Goal: Task Accomplishment & Management: Manage account settings

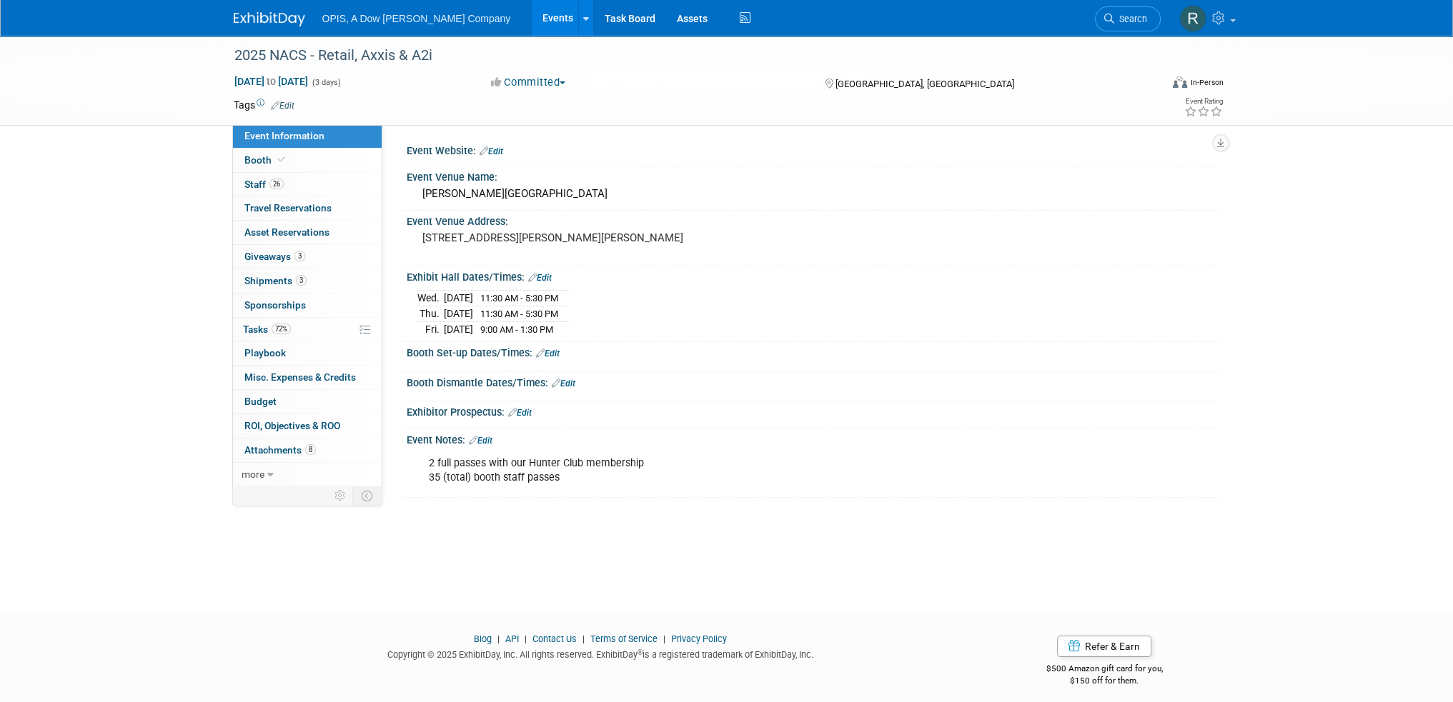
click at [532, 19] on link "Events" at bounding box center [558, 18] width 52 height 36
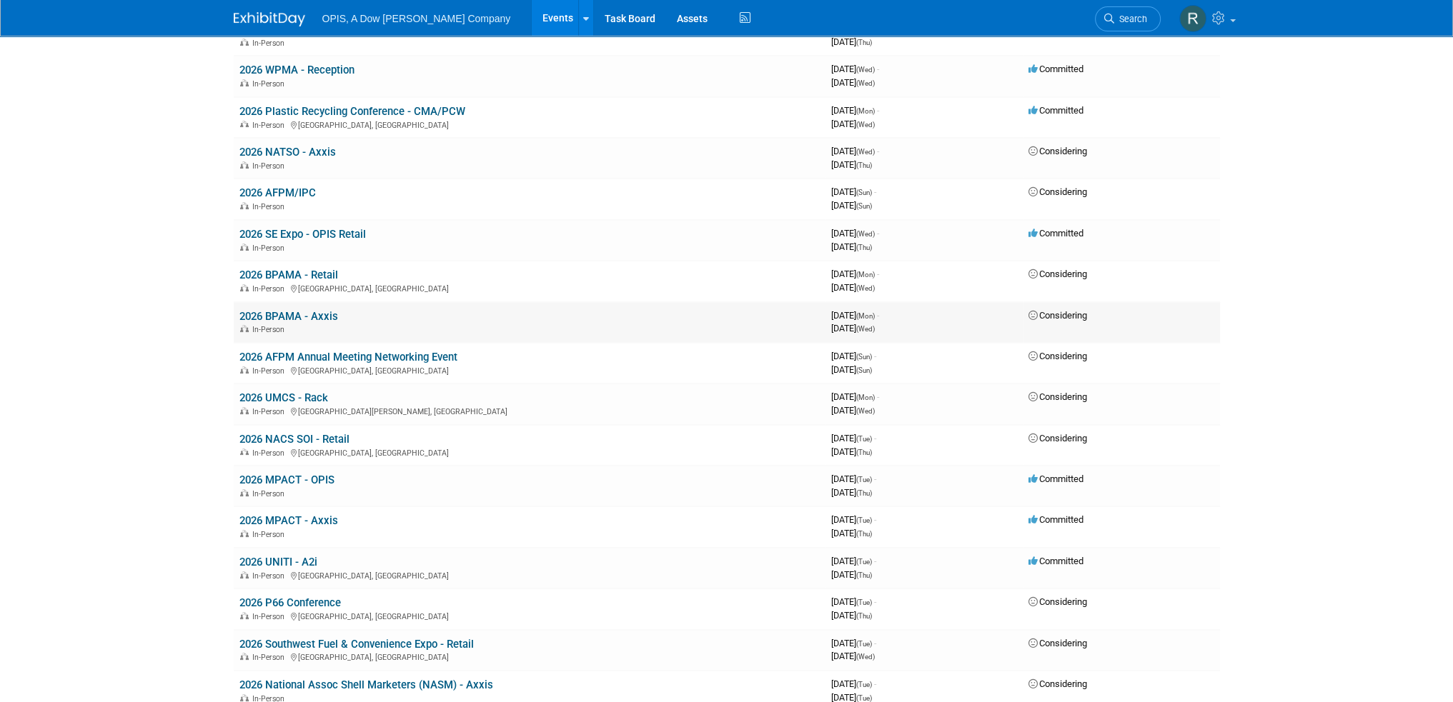
scroll to position [429, 0]
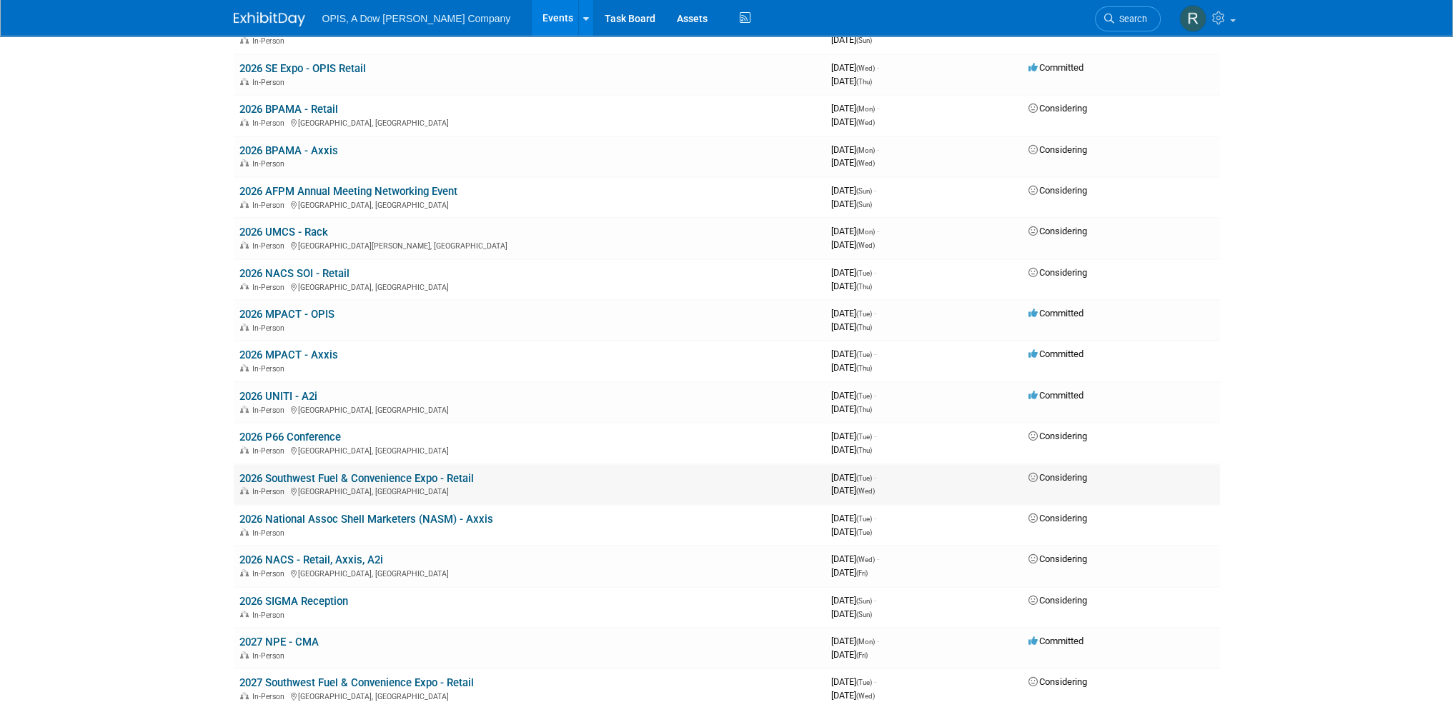
click at [312, 474] on link "2026 Southwest Fuel & Convenience Expo - Retail" at bounding box center [356, 478] width 234 height 13
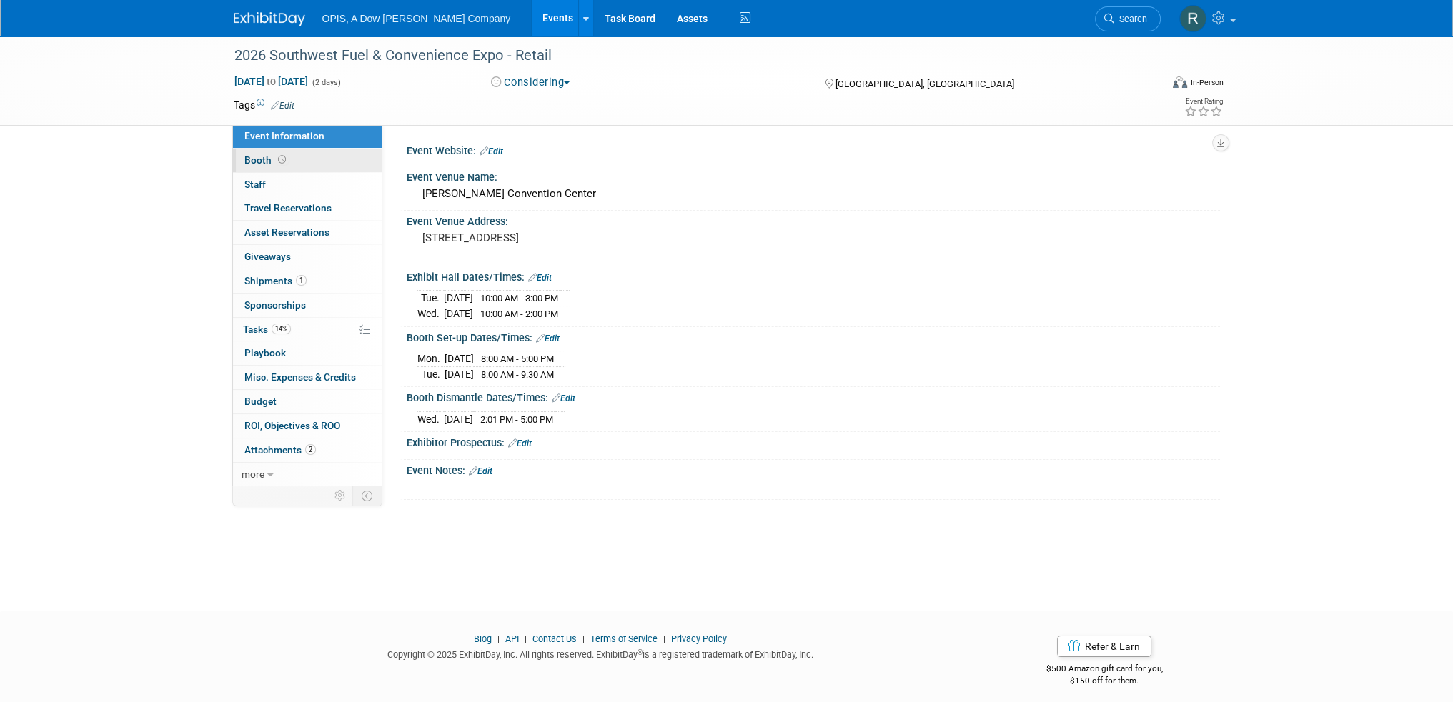
click at [254, 160] on span "Booth" at bounding box center [266, 159] width 44 height 11
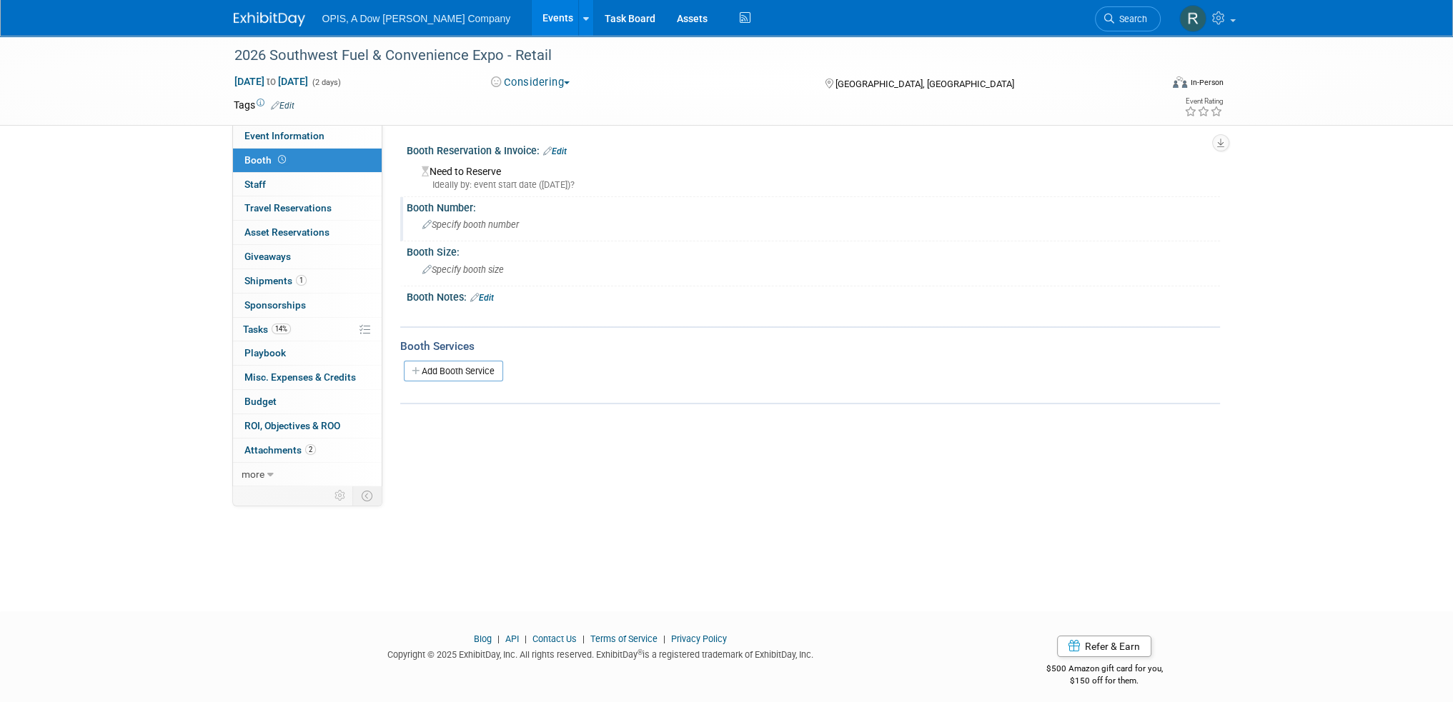
click at [475, 215] on div "Specify booth number" at bounding box center [813, 225] width 792 height 22
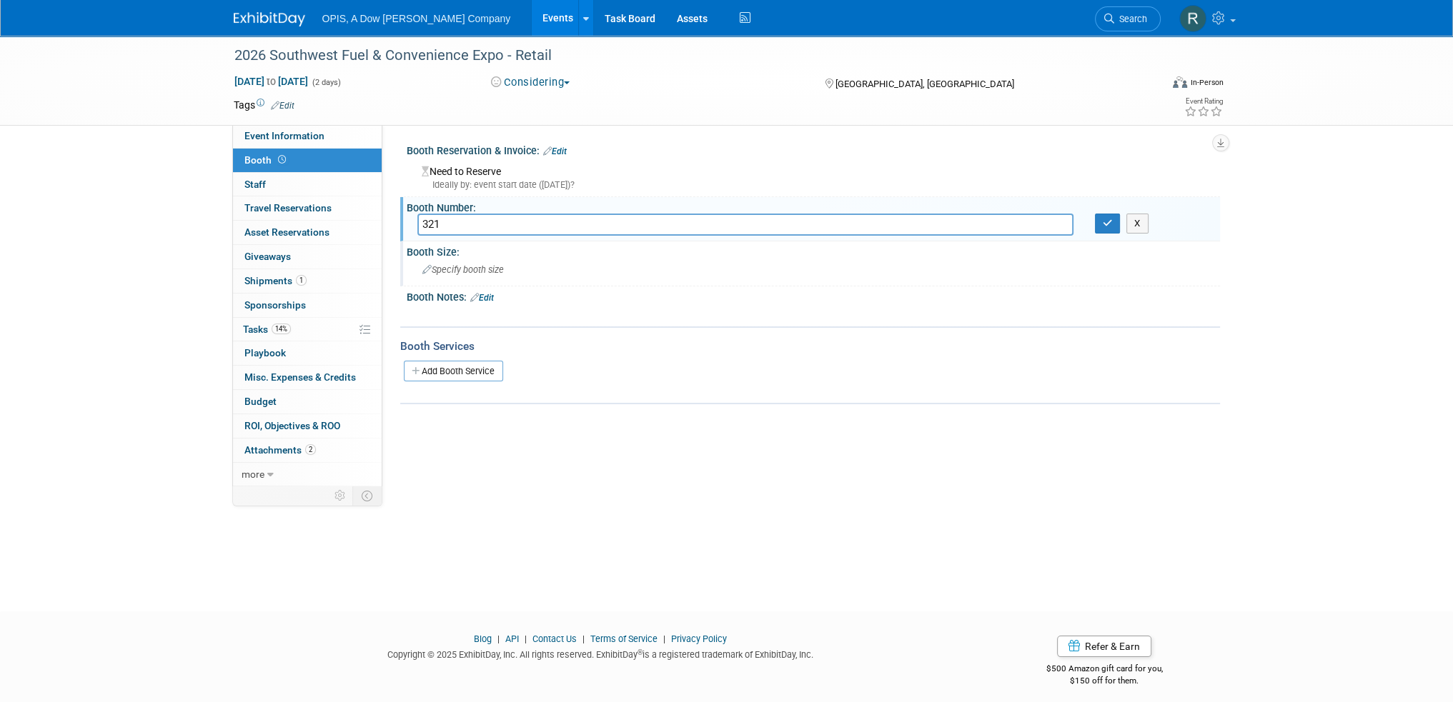
type input "321"
click at [552, 272] on div "Specify booth size" at bounding box center [813, 270] width 792 height 22
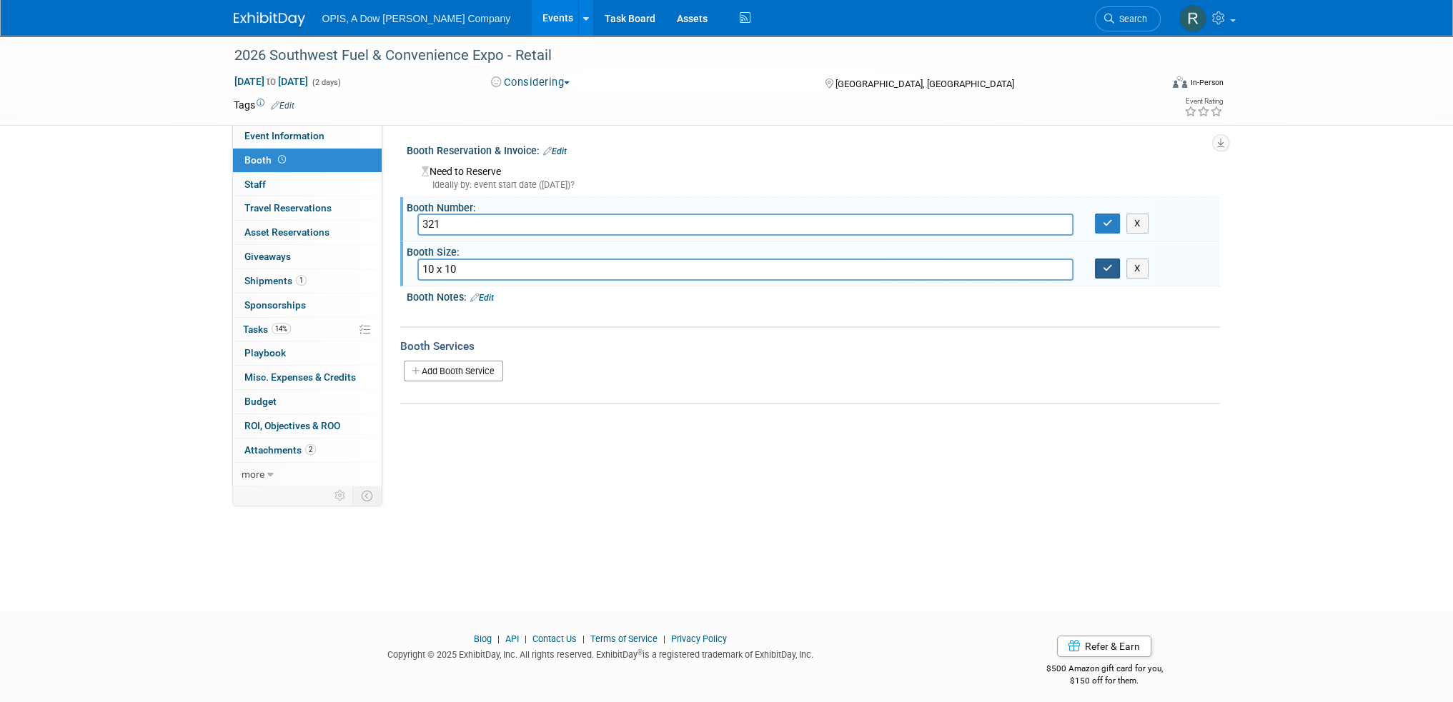
type input "10 x 10"
click at [1113, 271] on button "button" at bounding box center [1108, 269] width 26 height 20
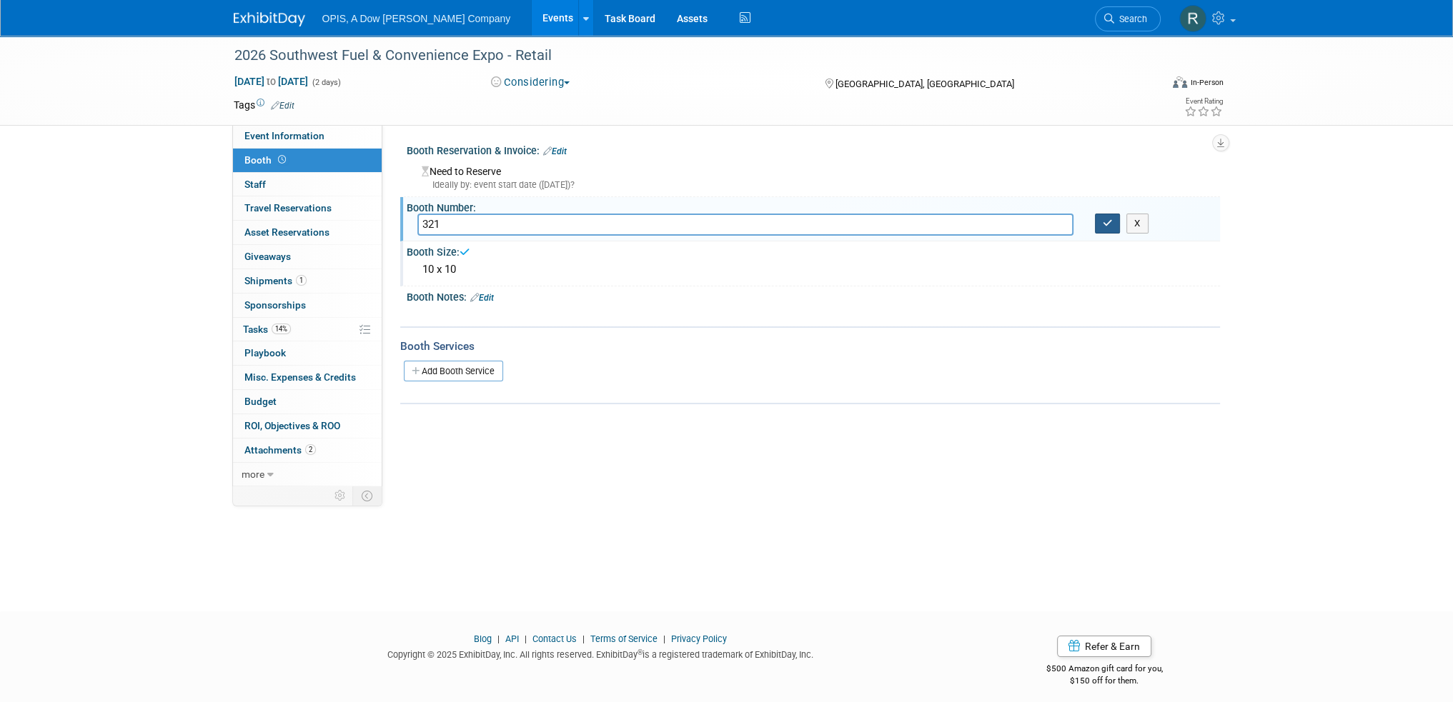
click at [1106, 224] on icon "button" at bounding box center [1108, 223] width 10 height 9
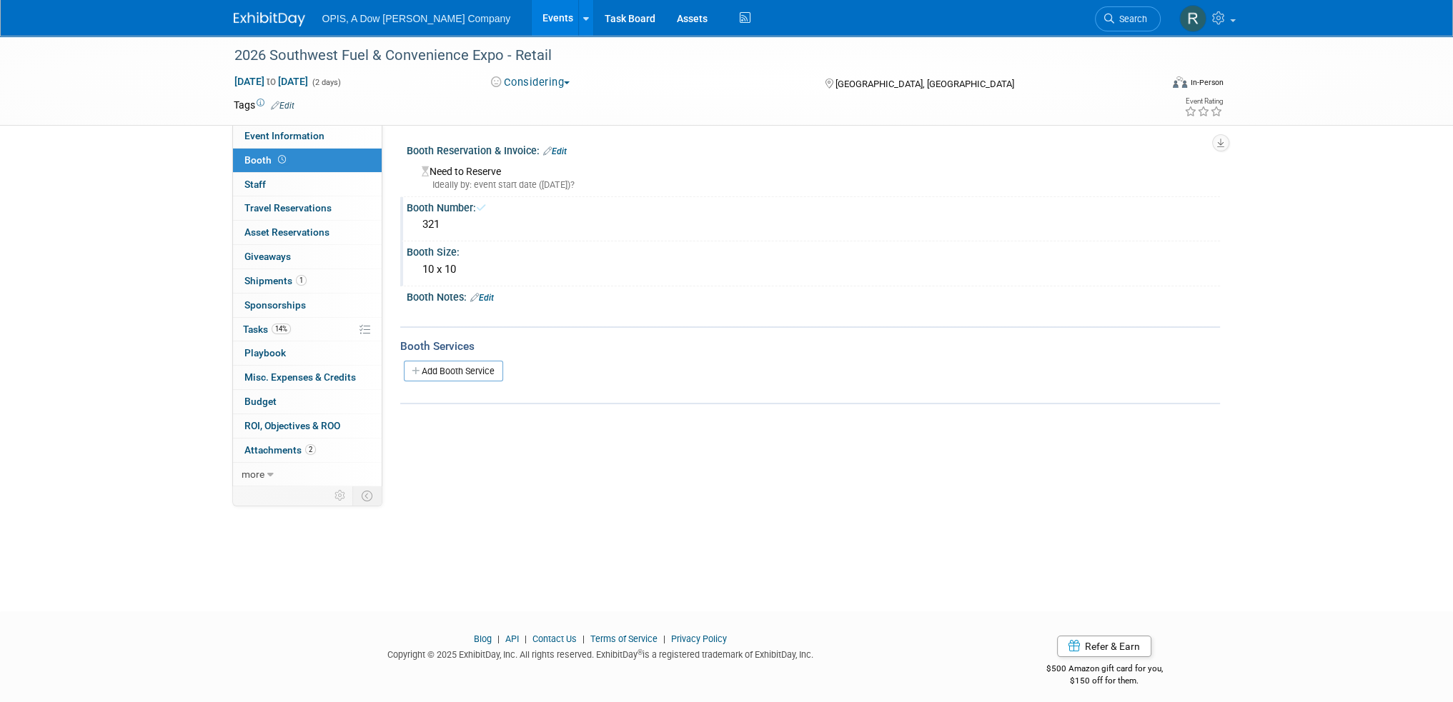
click at [561, 151] on link "Edit" at bounding box center [555, 152] width 24 height 10
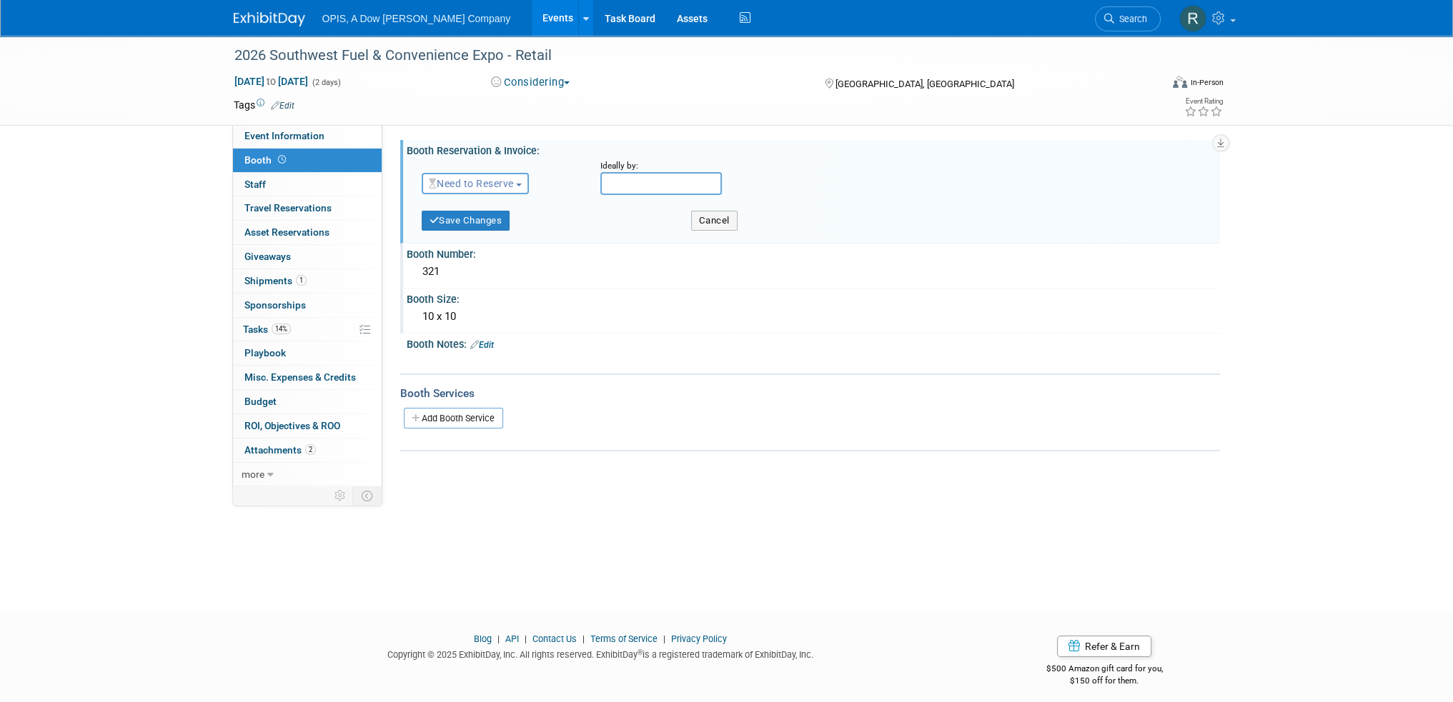
click at [497, 188] on span "Need to Reserve" at bounding box center [471, 183] width 85 height 11
click at [486, 223] on link "Reserved" at bounding box center [498, 228] width 153 height 20
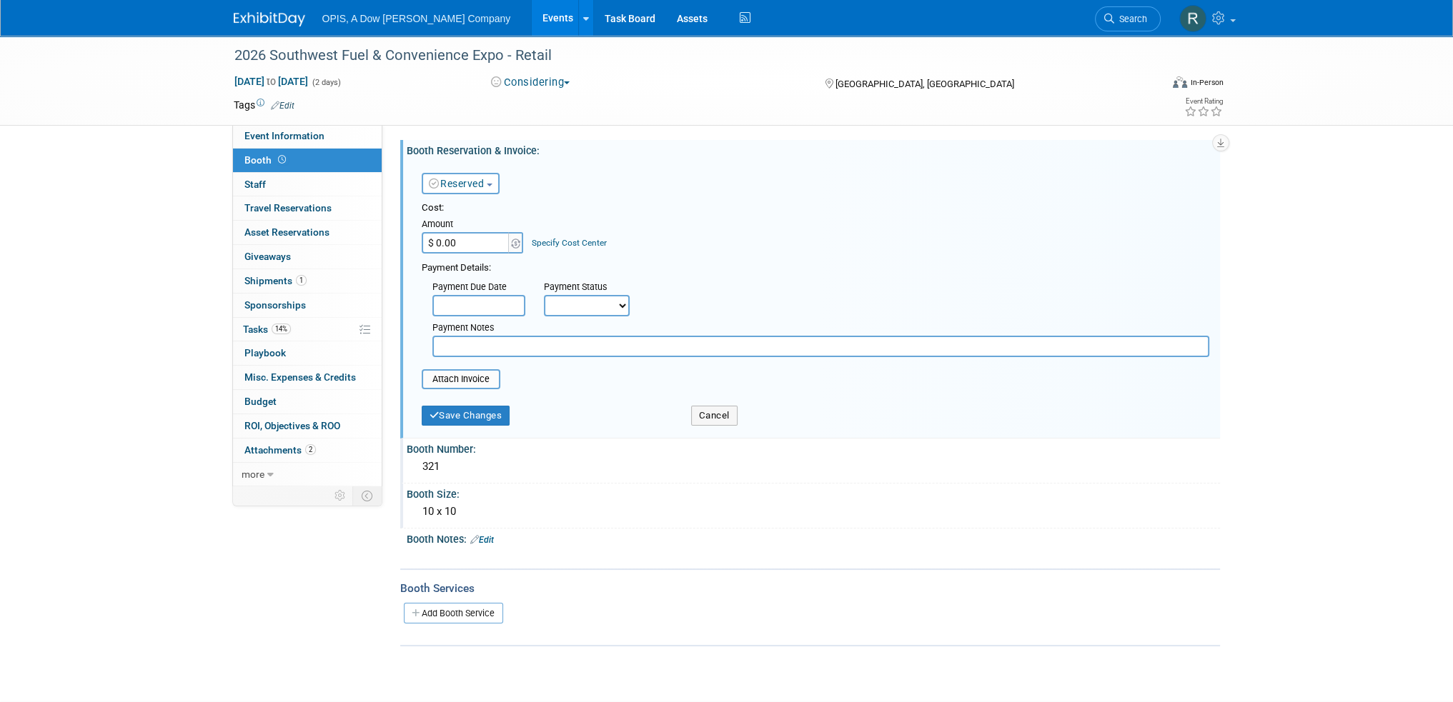
click at [580, 308] on select "Not Paid Yet Partially Paid Paid in Full" at bounding box center [587, 305] width 86 height 21
select select "2"
click at [544, 295] on select "Not Paid Yet Partially Paid Paid in Full" at bounding box center [587, 305] width 86 height 21
click at [510, 348] on input "text" at bounding box center [820, 346] width 777 height 21
type input "[DATE] $1,637.50 deposit made"
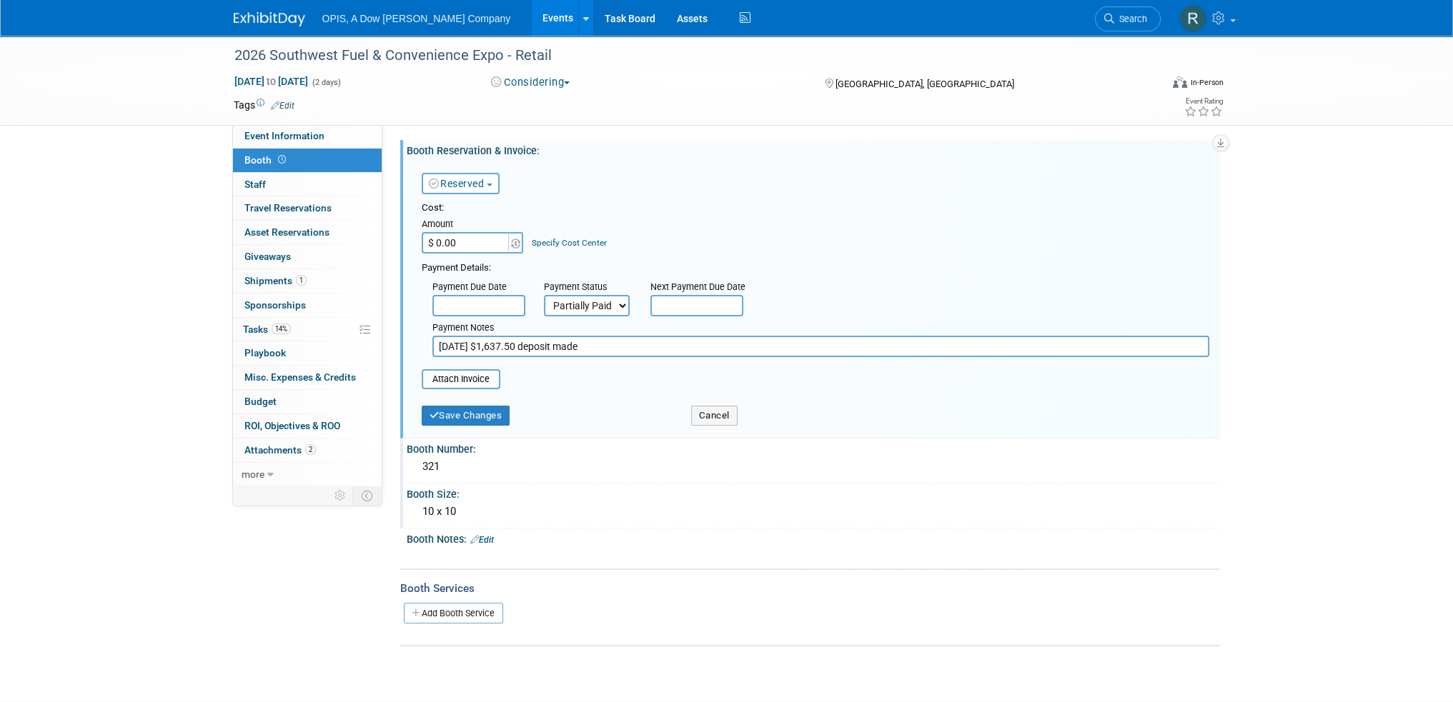
click at [489, 304] on body "OPIS, A Dow [PERSON_NAME] Company Events Add Event Bulk Upload Events Shareable…" at bounding box center [726, 351] width 1453 height 702
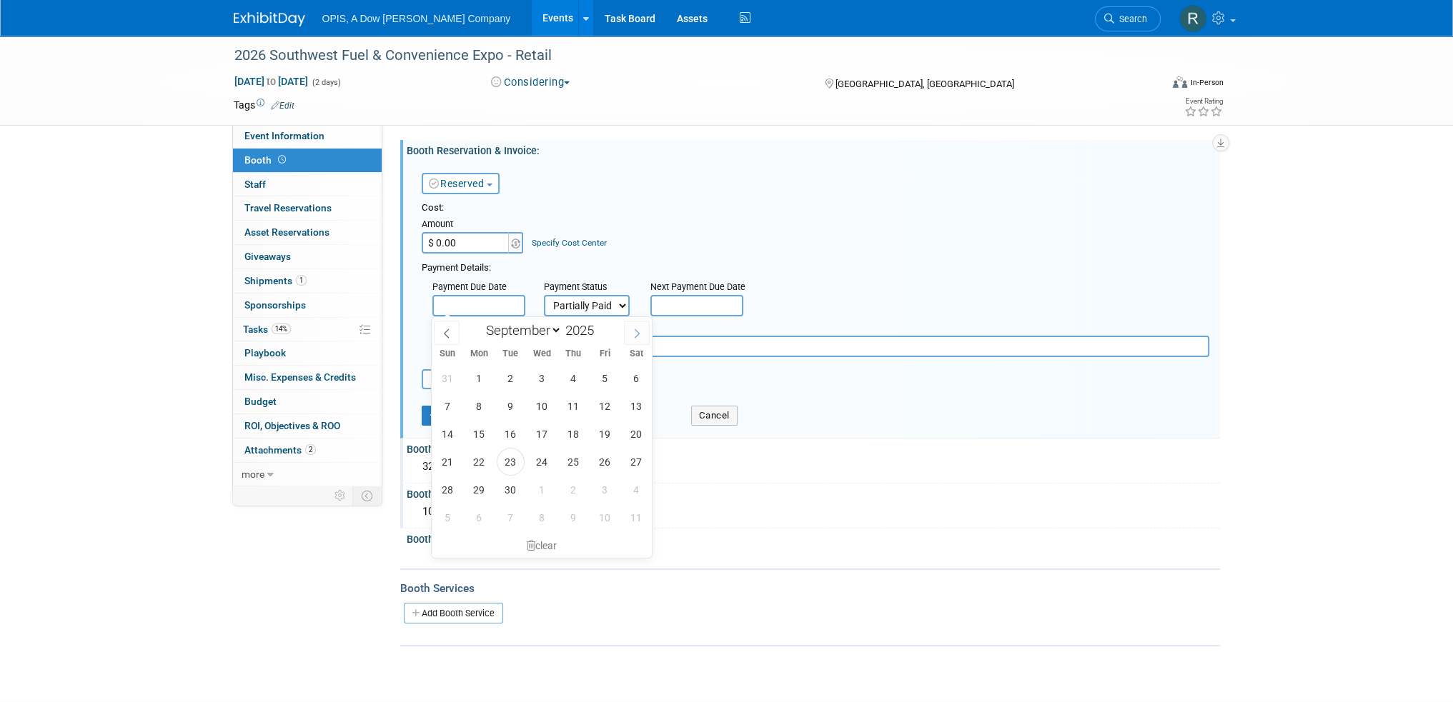
click at [637, 338] on span at bounding box center [637, 333] width 26 height 24
click at [638, 338] on span at bounding box center [637, 333] width 26 height 24
select select "11"
click at [637, 338] on span at bounding box center [637, 333] width 26 height 24
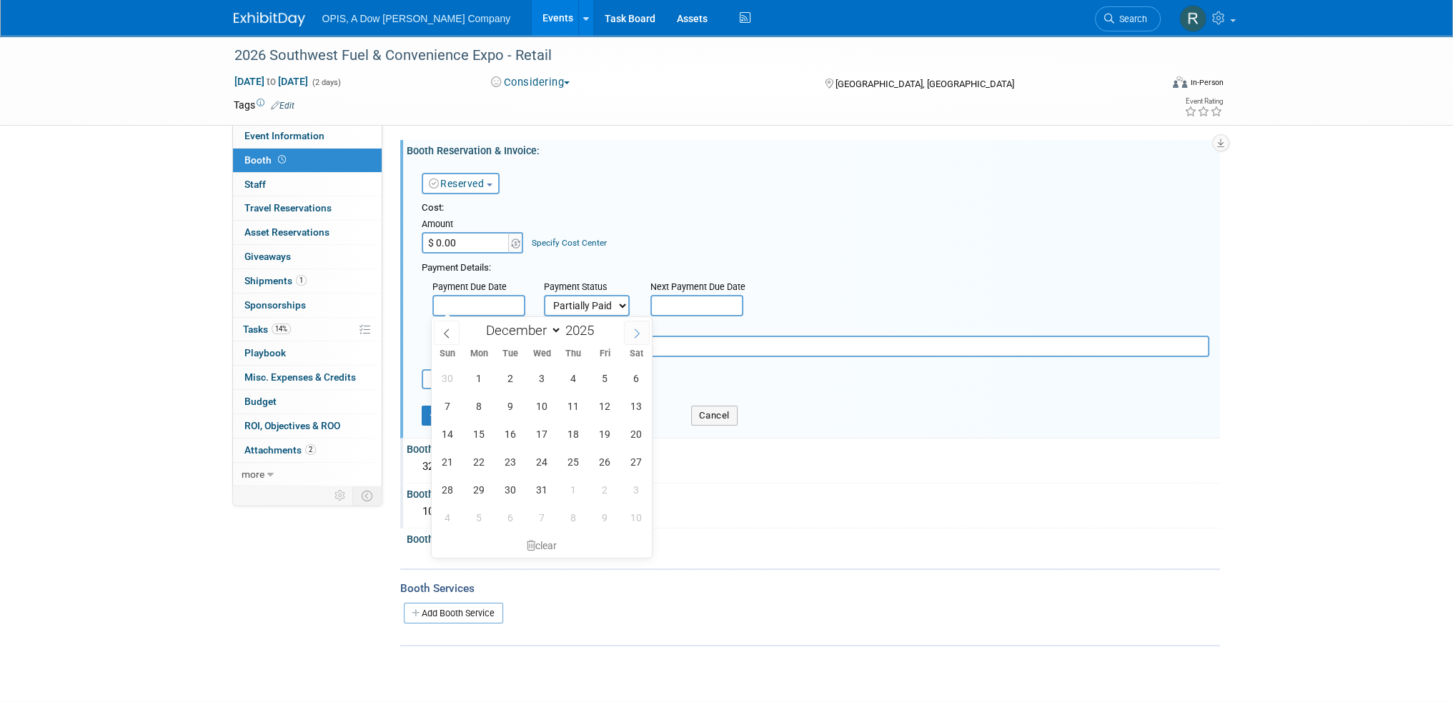
type input "2026"
click at [638, 338] on span at bounding box center [637, 333] width 26 height 24
select select "1"
click at [480, 384] on span "2" at bounding box center [479, 378] width 28 height 28
type input "[DATE]"
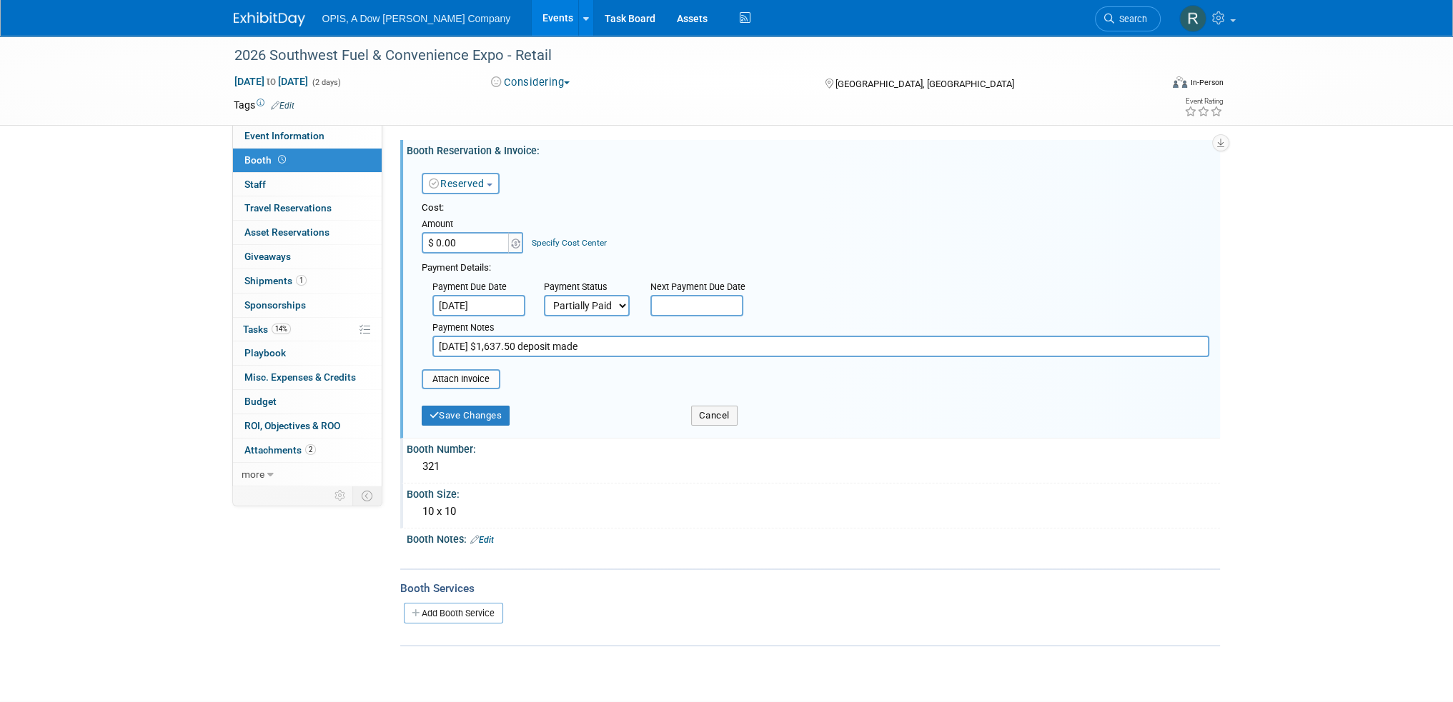
click at [492, 306] on input "[DATE]" at bounding box center [478, 305] width 93 height 21
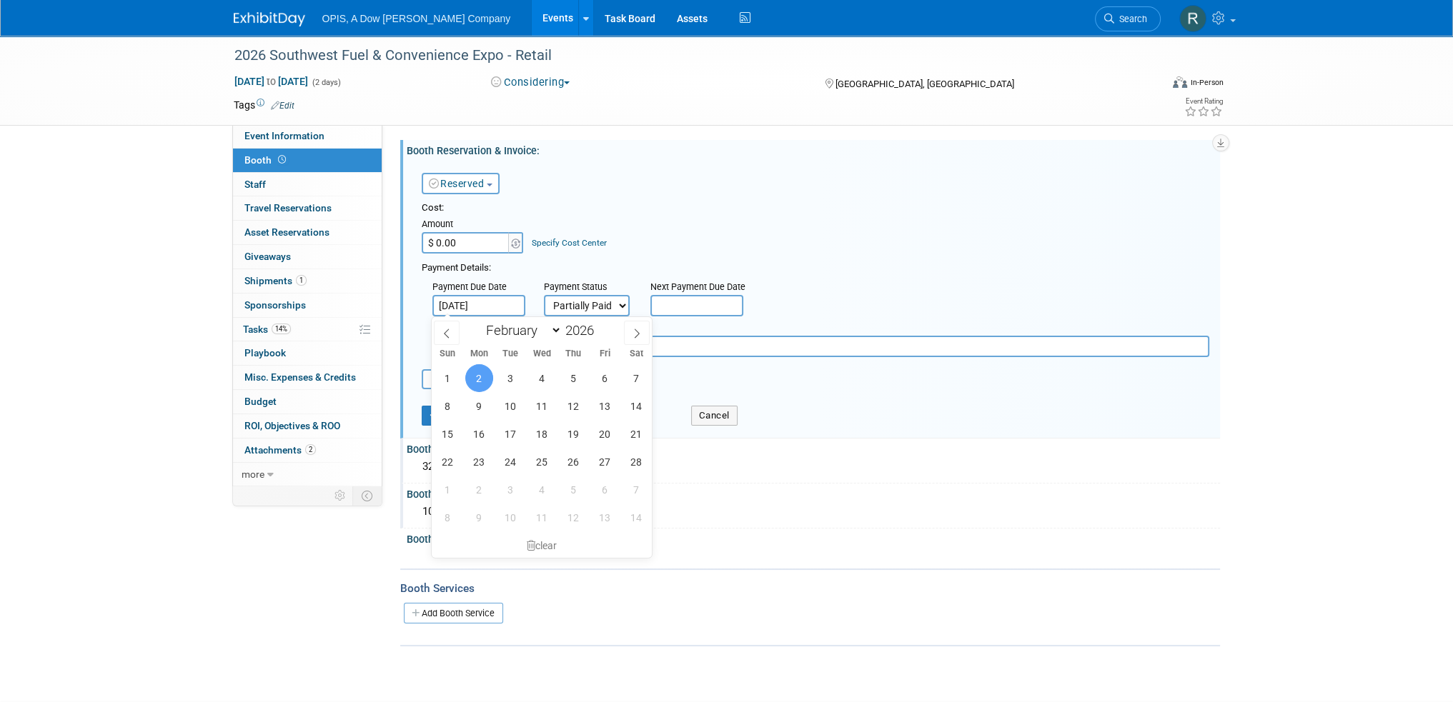
click at [705, 307] on input "text" at bounding box center [696, 305] width 93 height 21
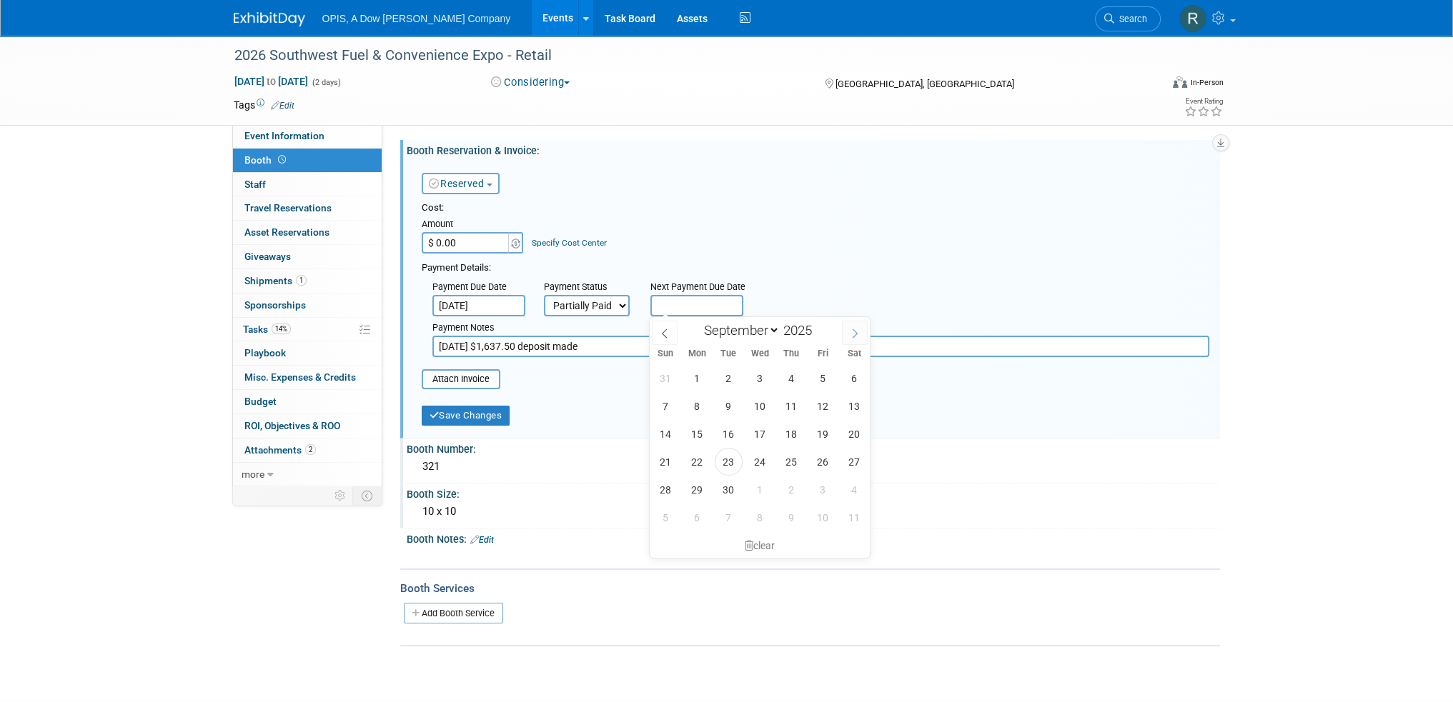
click at [856, 335] on icon at bounding box center [855, 334] width 10 height 10
click at [857, 335] on icon at bounding box center [855, 334] width 10 height 10
select select "11"
click at [857, 335] on icon at bounding box center [855, 334] width 10 height 10
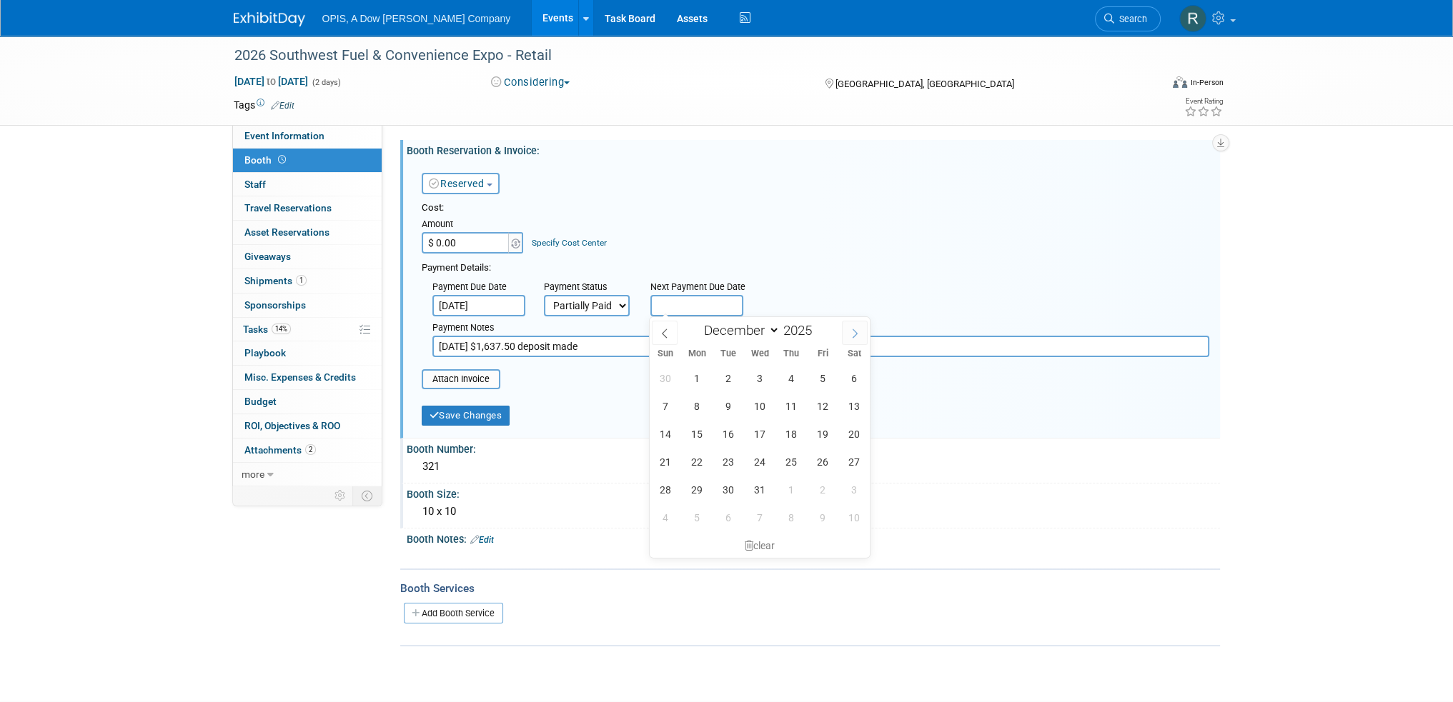
type input "2026"
click at [857, 335] on icon at bounding box center [855, 334] width 10 height 10
select select "1"
click at [699, 382] on span "2" at bounding box center [697, 378] width 28 height 28
type input "[DATE]"
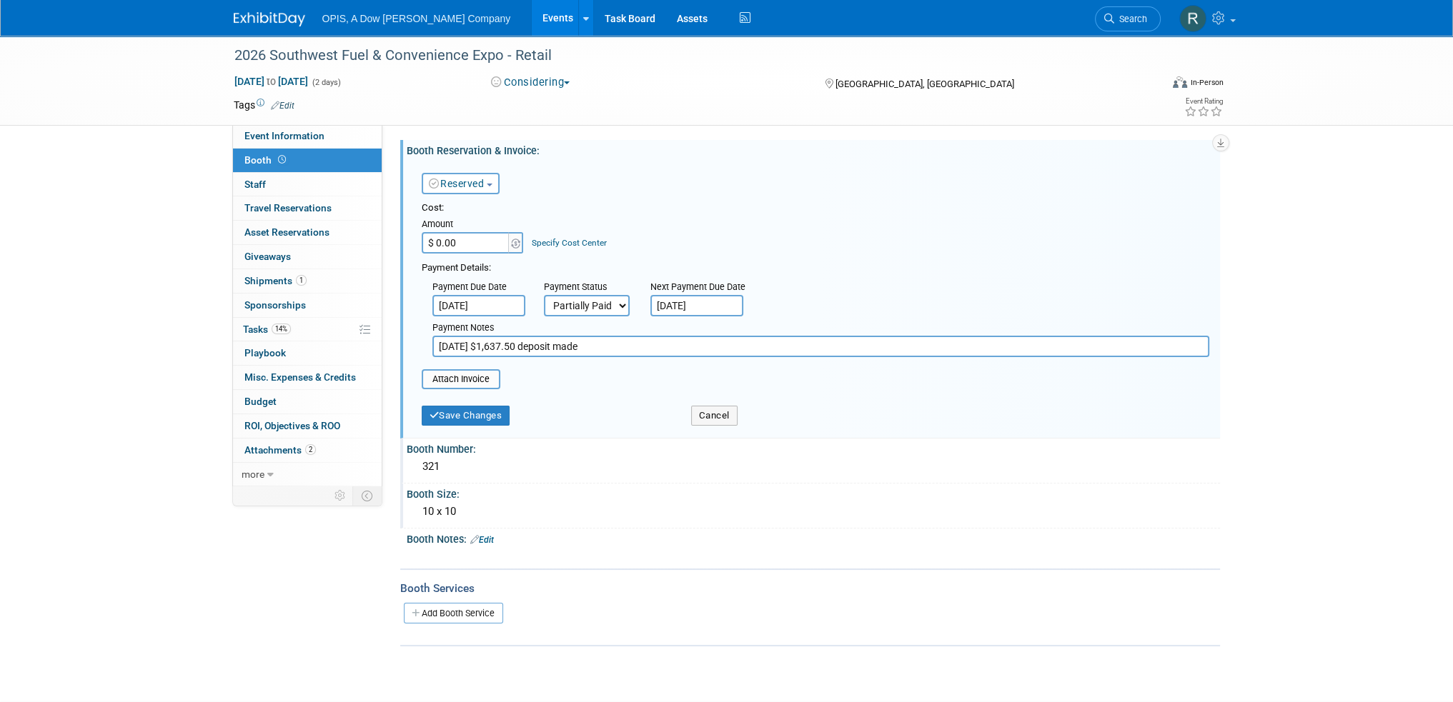
click at [447, 304] on input "[DATE]" at bounding box center [478, 305] width 93 height 21
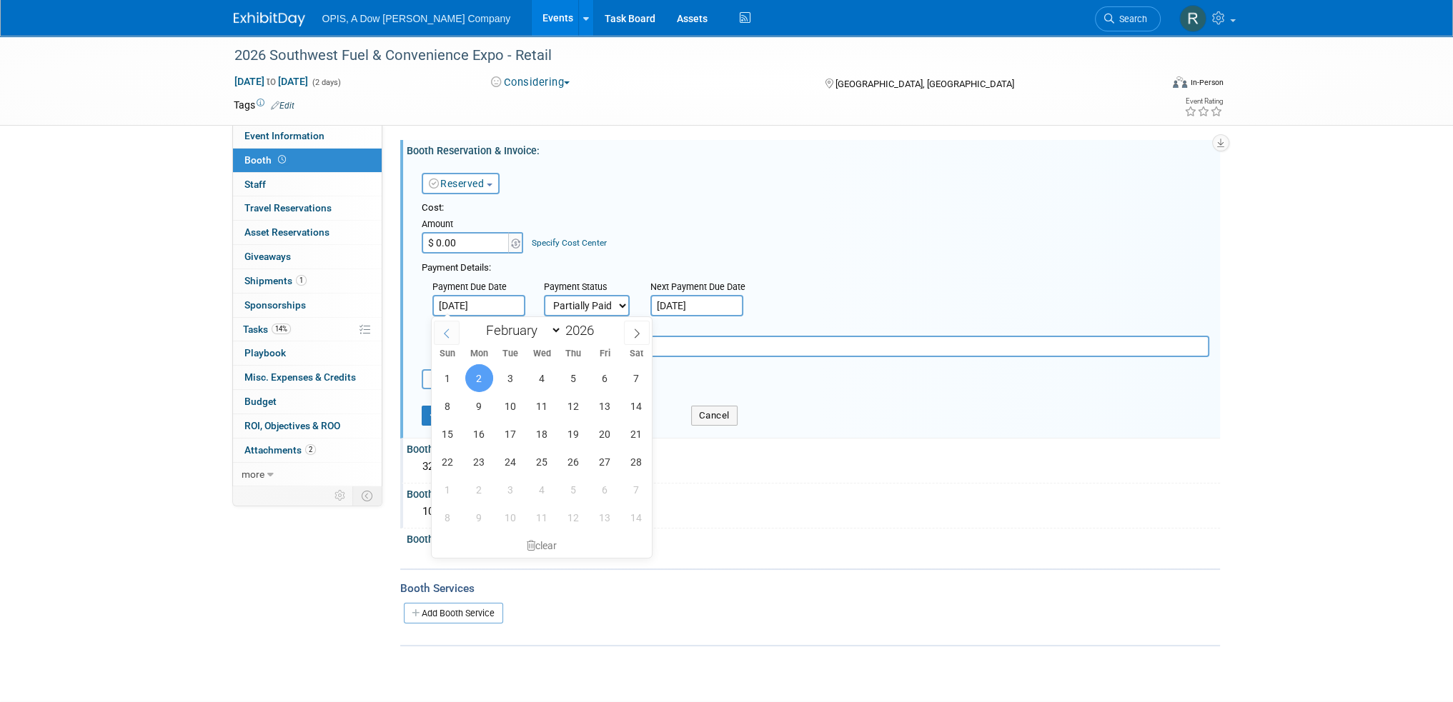
click at [447, 327] on span at bounding box center [447, 333] width 26 height 24
select select "0"
click at [447, 327] on span at bounding box center [447, 333] width 26 height 24
type input "2025"
click at [446, 327] on span at bounding box center [447, 333] width 26 height 24
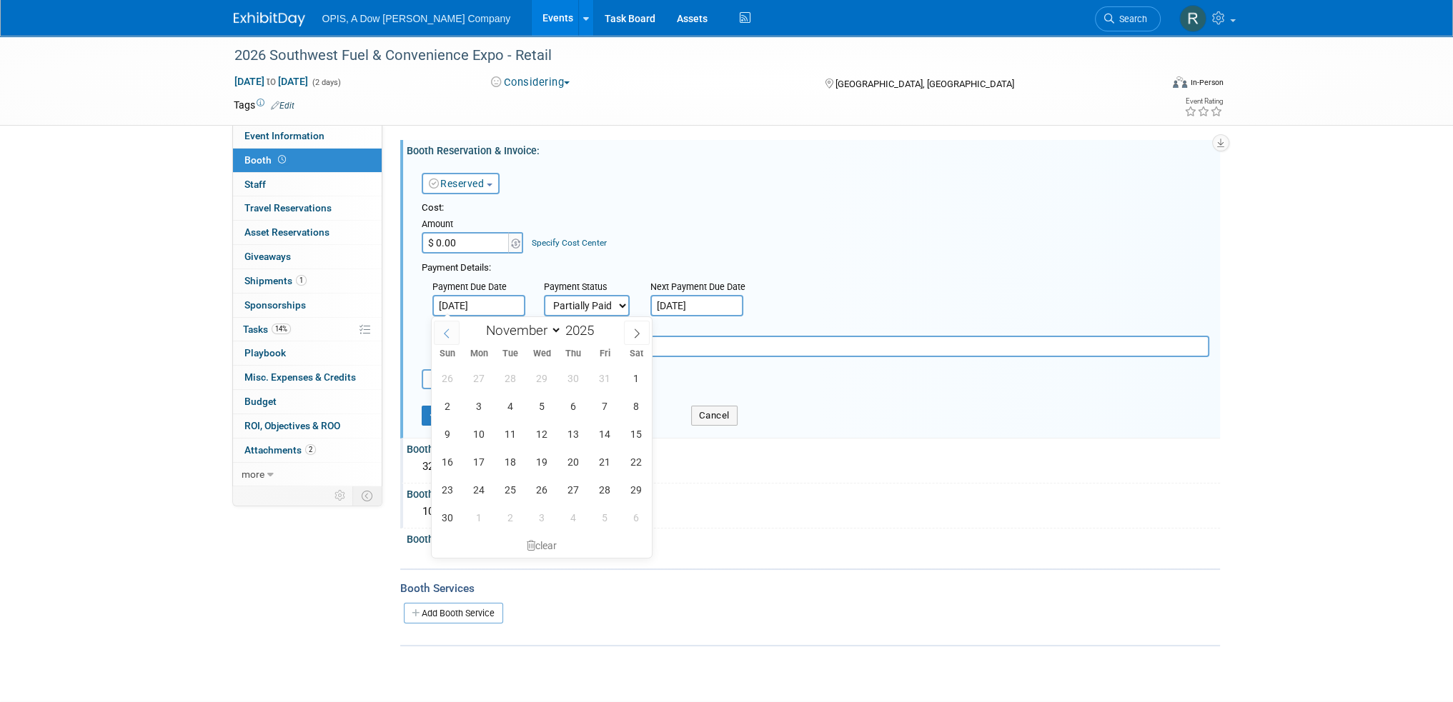
click at [447, 327] on span at bounding box center [447, 333] width 26 height 24
select select "8"
click at [509, 459] on span "23" at bounding box center [511, 462] width 28 height 28
type input "[DATE]"
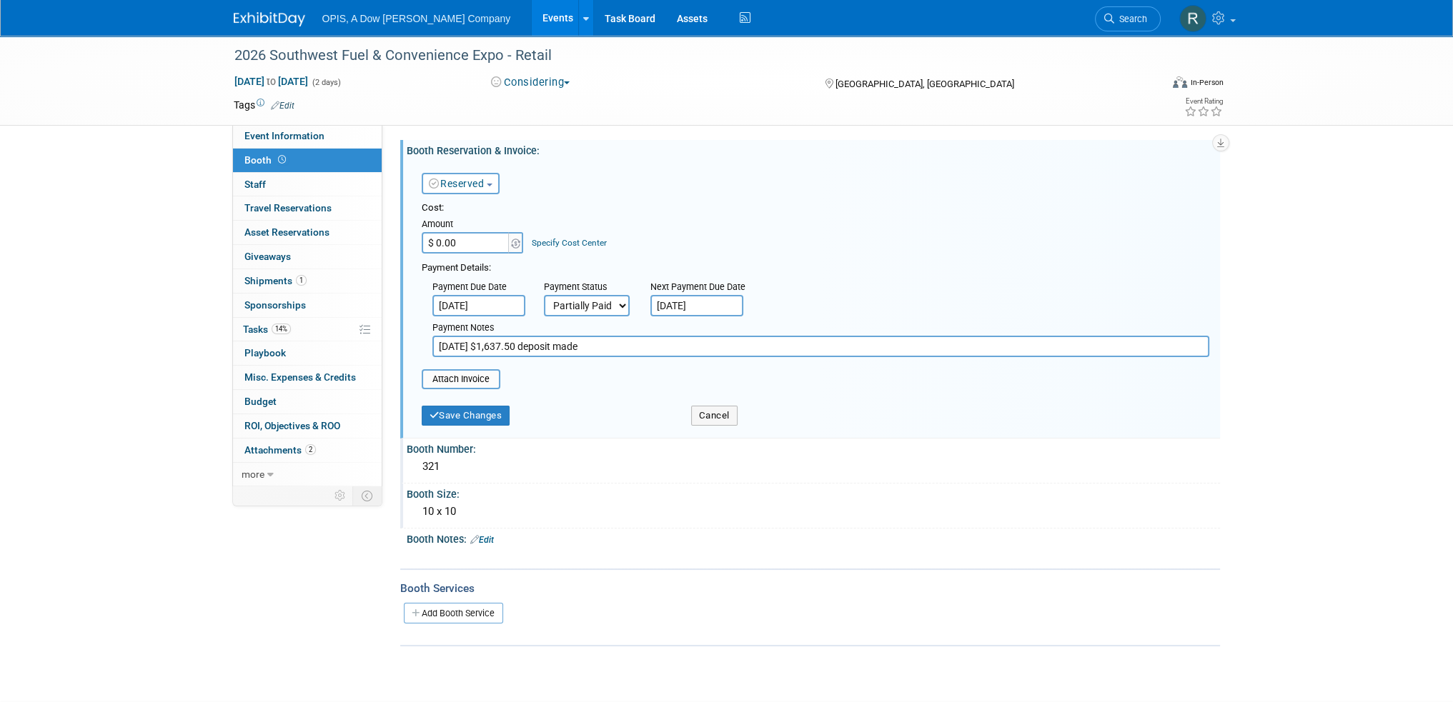
click at [481, 242] on input "$ 0.00" at bounding box center [466, 242] width 89 height 21
type input "$ 3,275.00"
click at [484, 417] on button "Save Changes" at bounding box center [466, 416] width 89 height 20
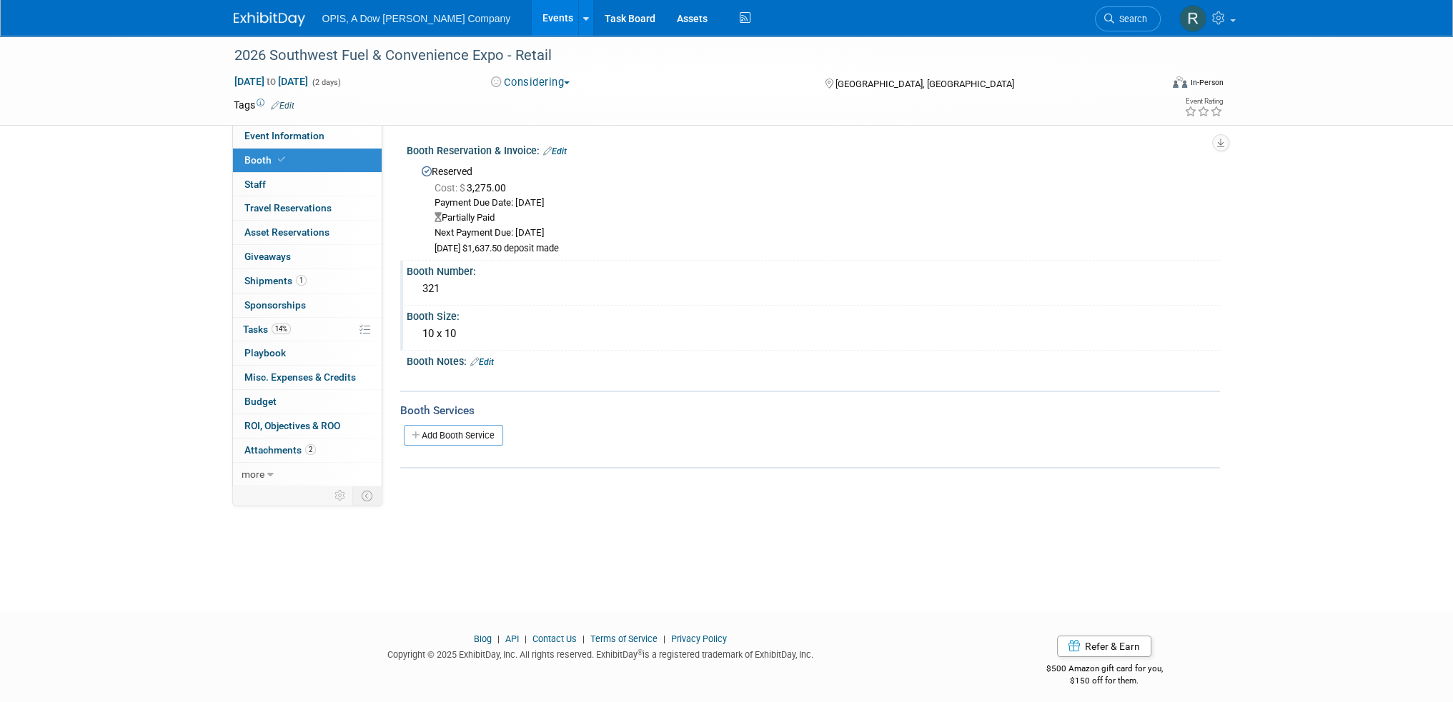
click at [563, 155] on link "Edit" at bounding box center [555, 152] width 24 height 10
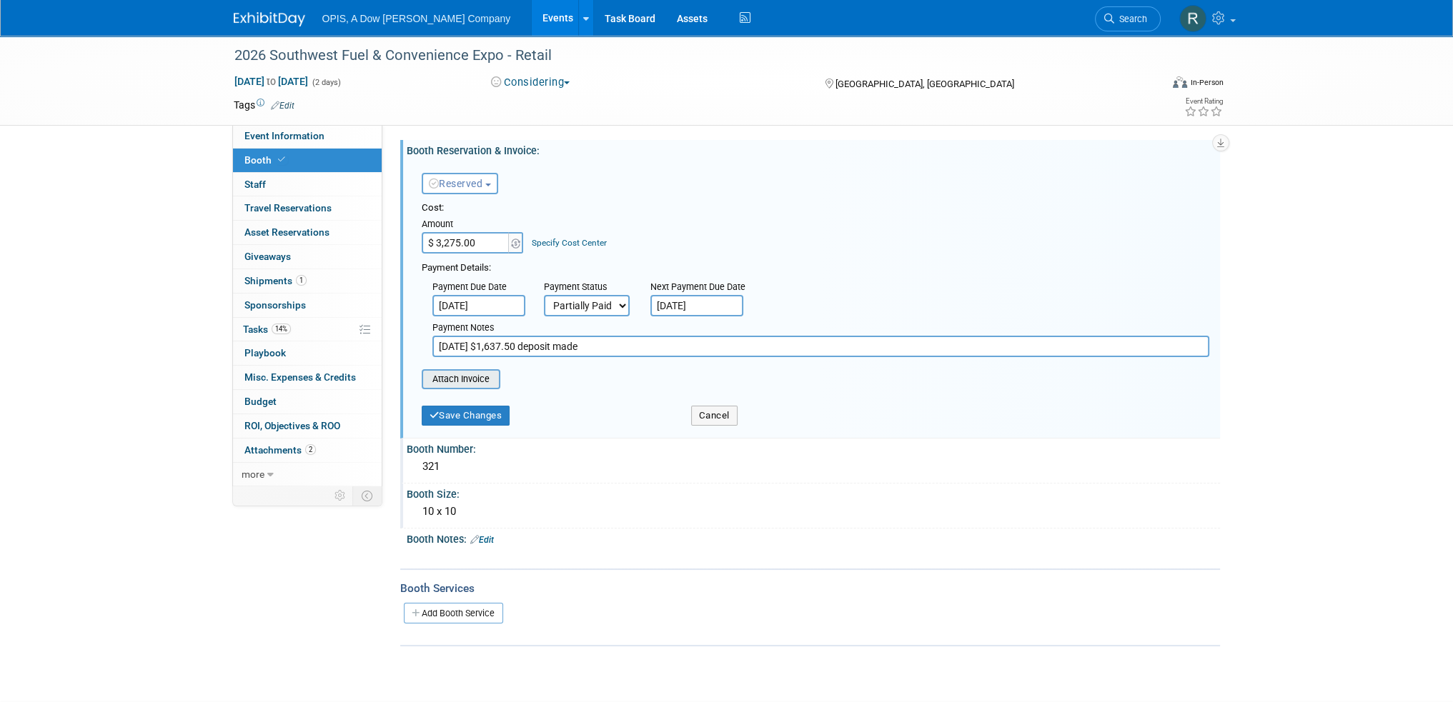
click at [452, 384] on input "file" at bounding box center [414, 379] width 170 height 17
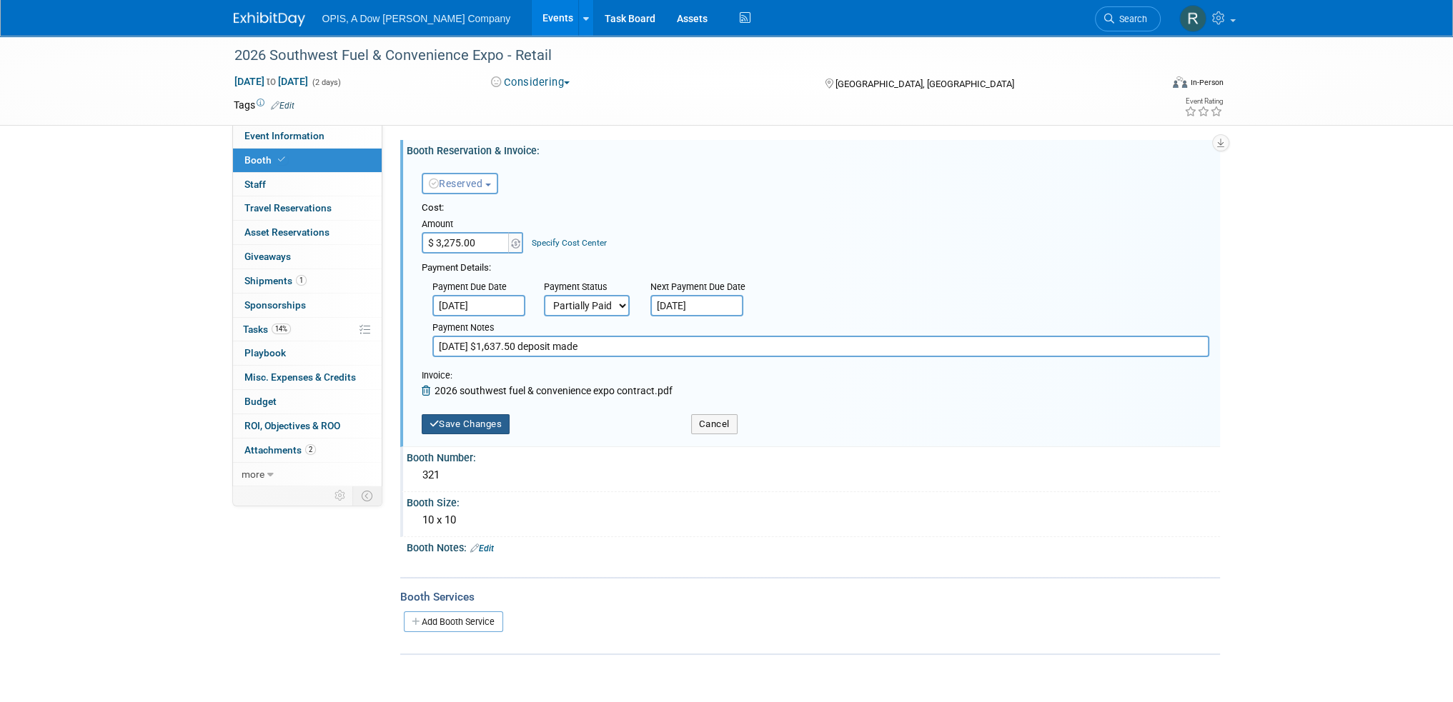
click at [496, 421] on button "Save Changes" at bounding box center [466, 424] width 89 height 20
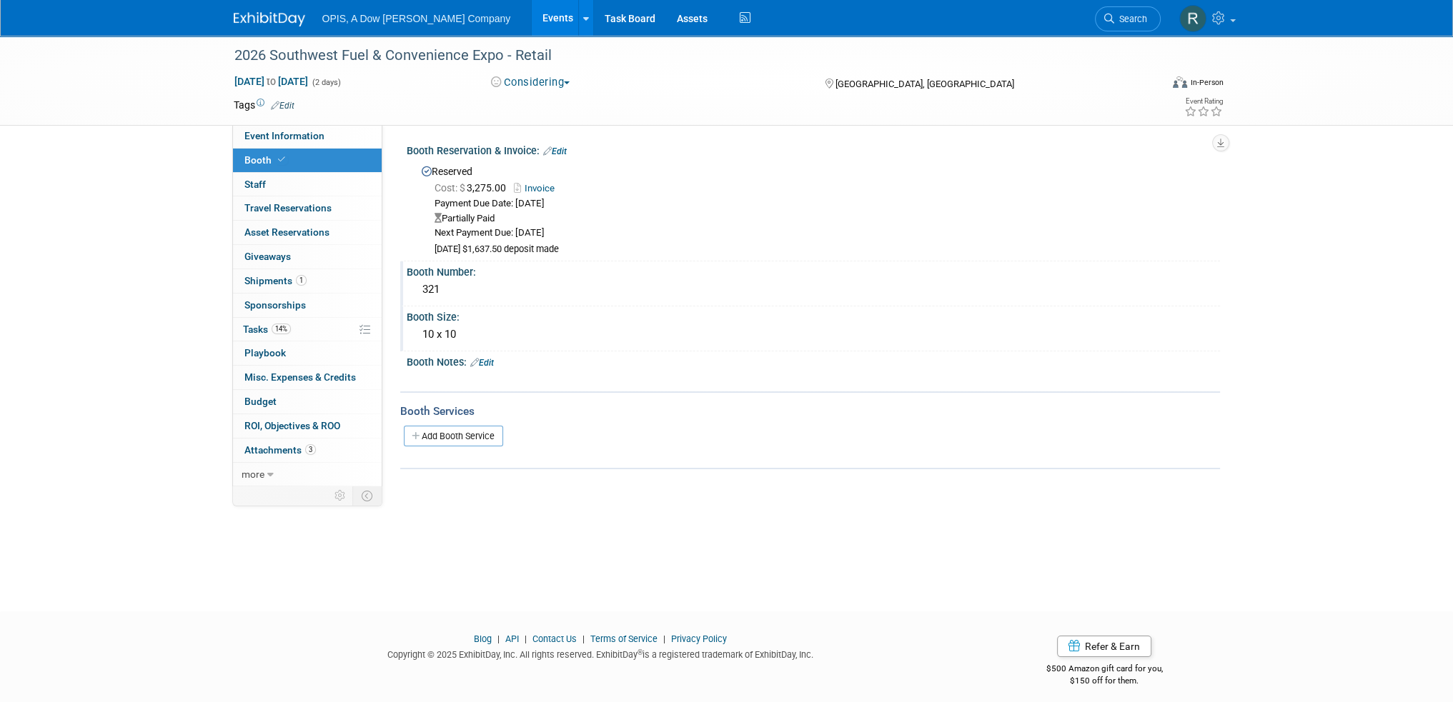
click at [537, 185] on link "Invoice" at bounding box center [538, 188] width 48 height 11
click at [248, 328] on span "Tasks 14%" at bounding box center [267, 329] width 48 height 11
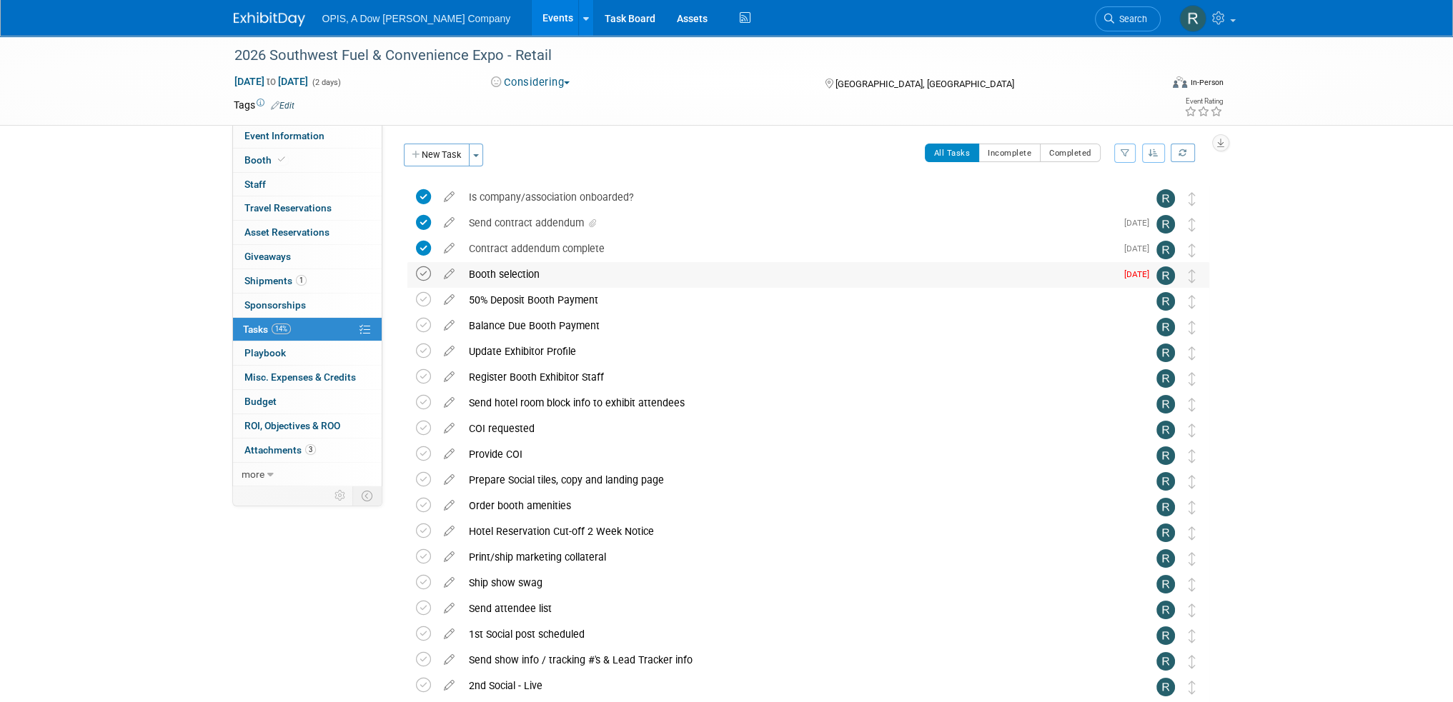
click at [420, 275] on icon at bounding box center [423, 274] width 15 height 15
click at [448, 277] on icon at bounding box center [449, 271] width 25 height 18
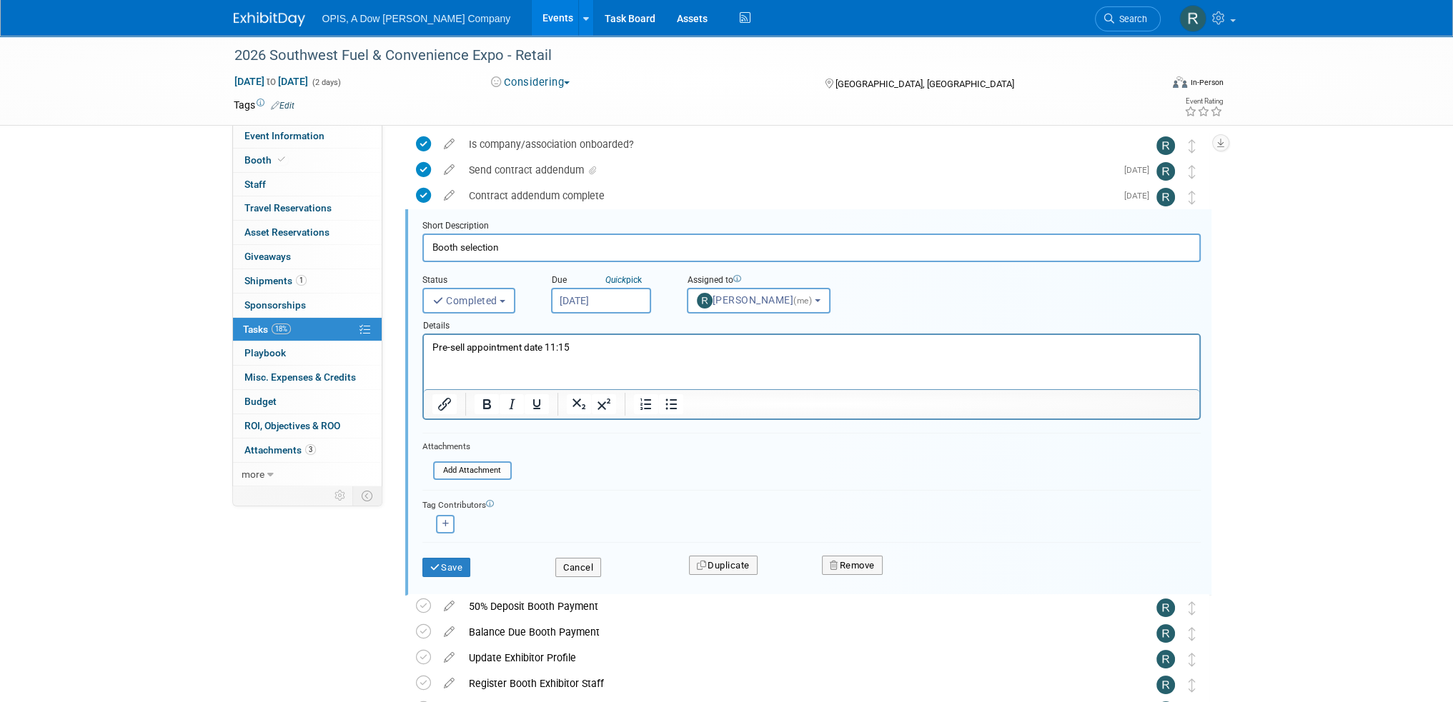
click at [592, 348] on p "Pre-sell appointment date 11:15" at bounding box center [811, 348] width 759 height 14
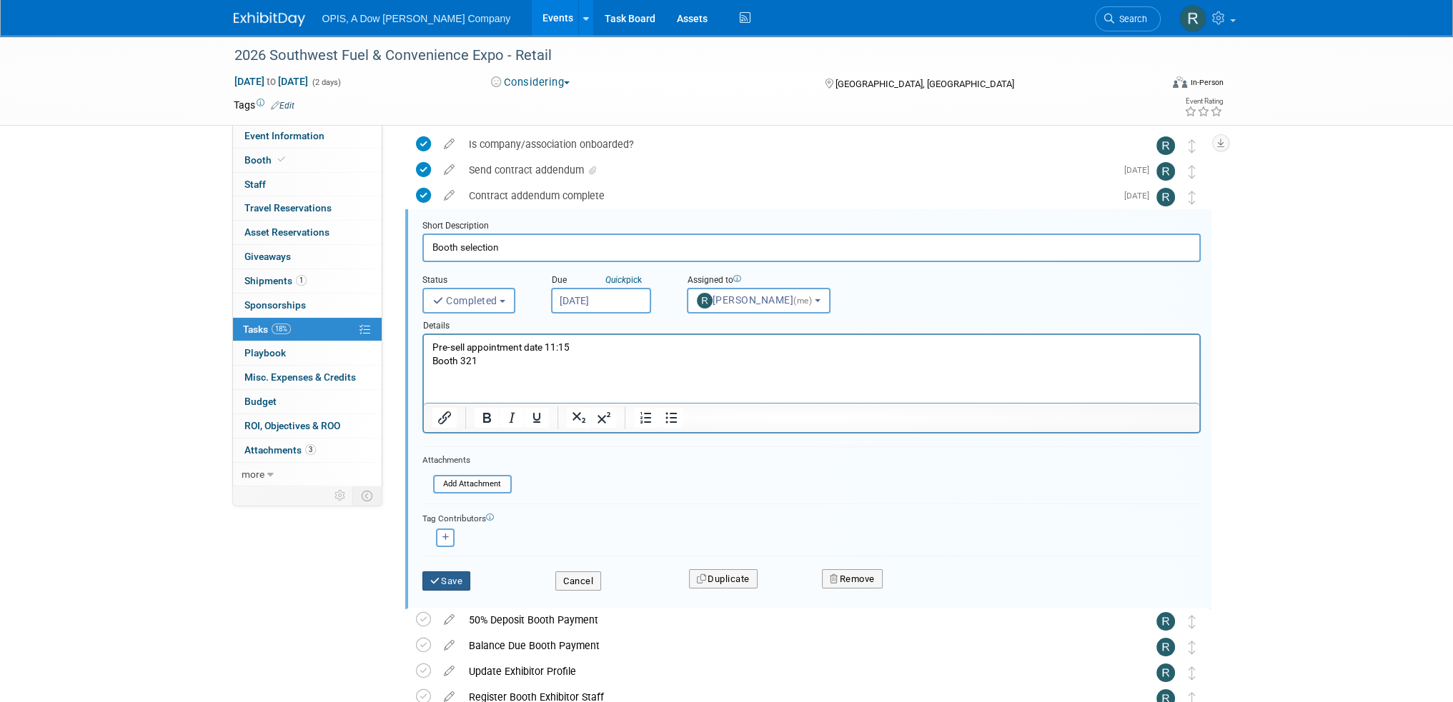
click at [447, 580] on button "Save" at bounding box center [446, 582] width 49 height 20
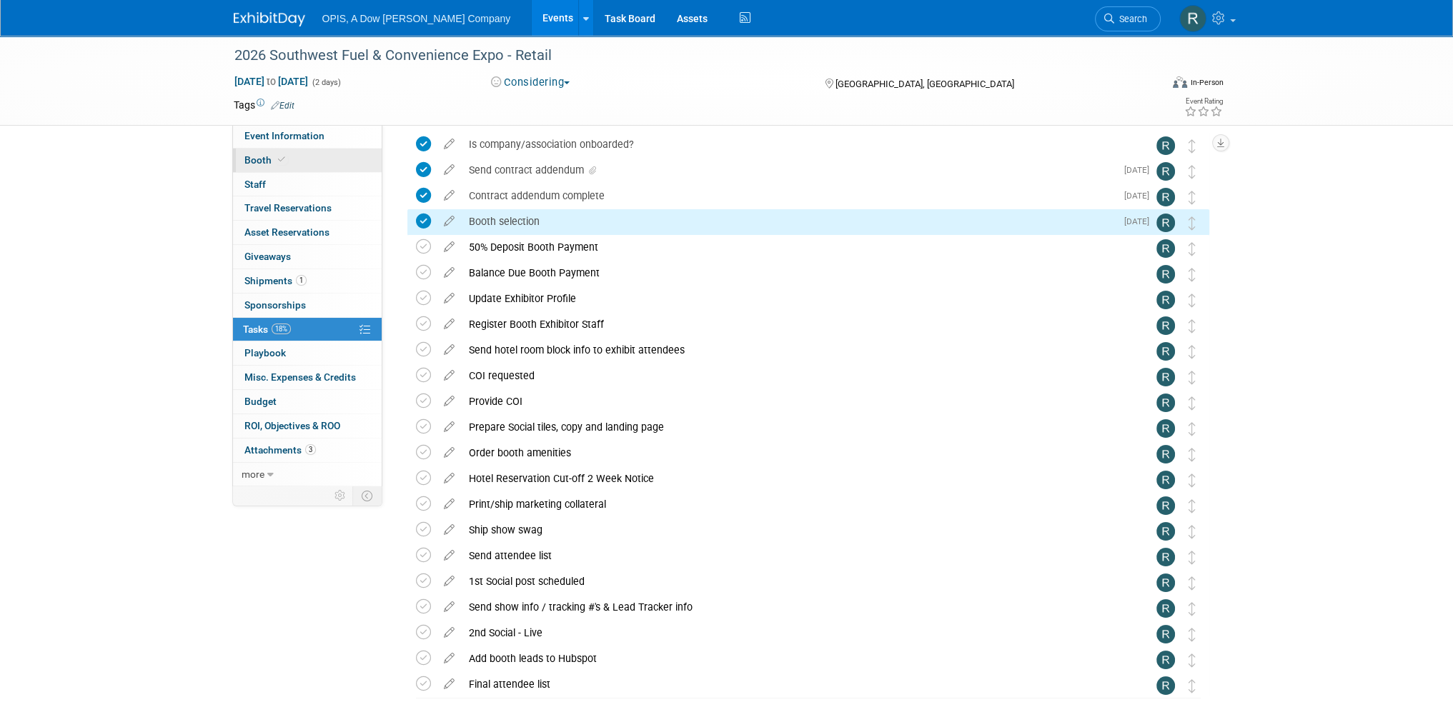
click at [264, 163] on span "Booth" at bounding box center [266, 159] width 44 height 11
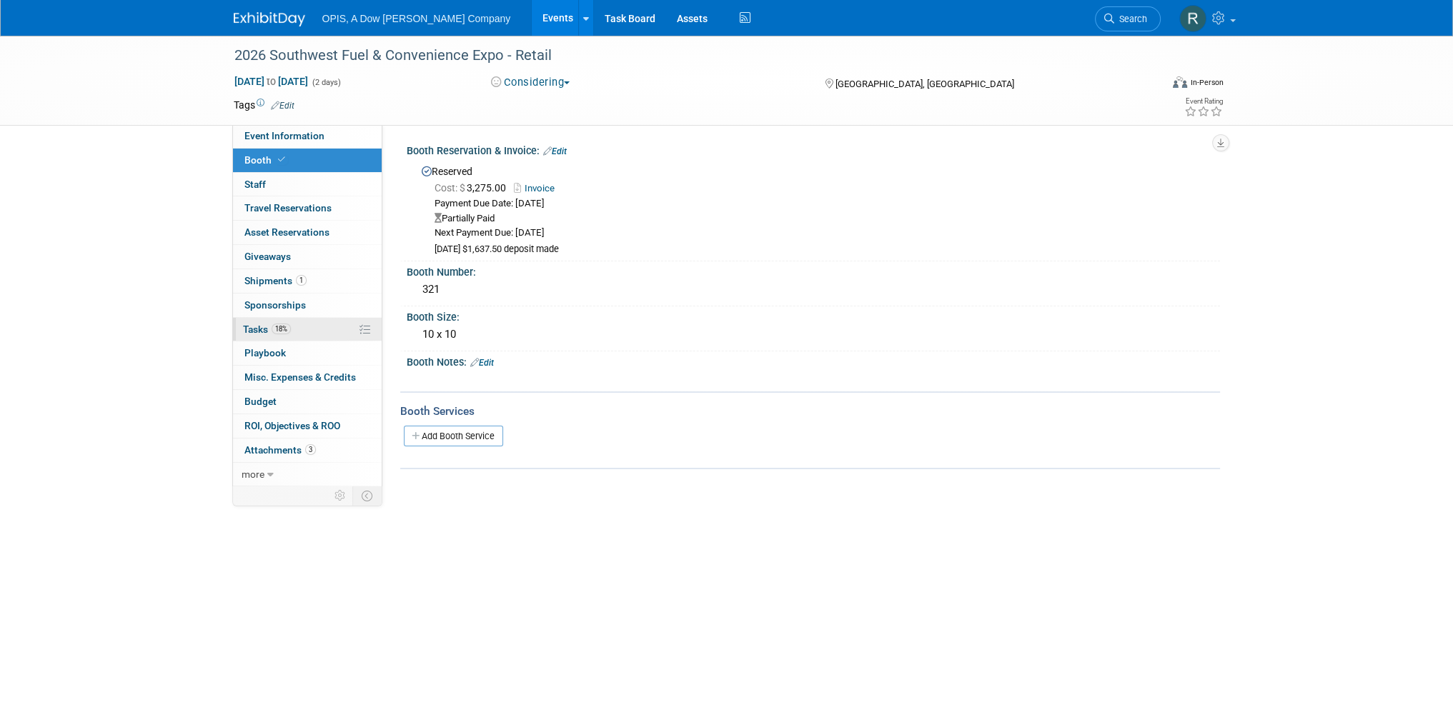
click at [258, 331] on span "Tasks 18%" at bounding box center [267, 329] width 48 height 11
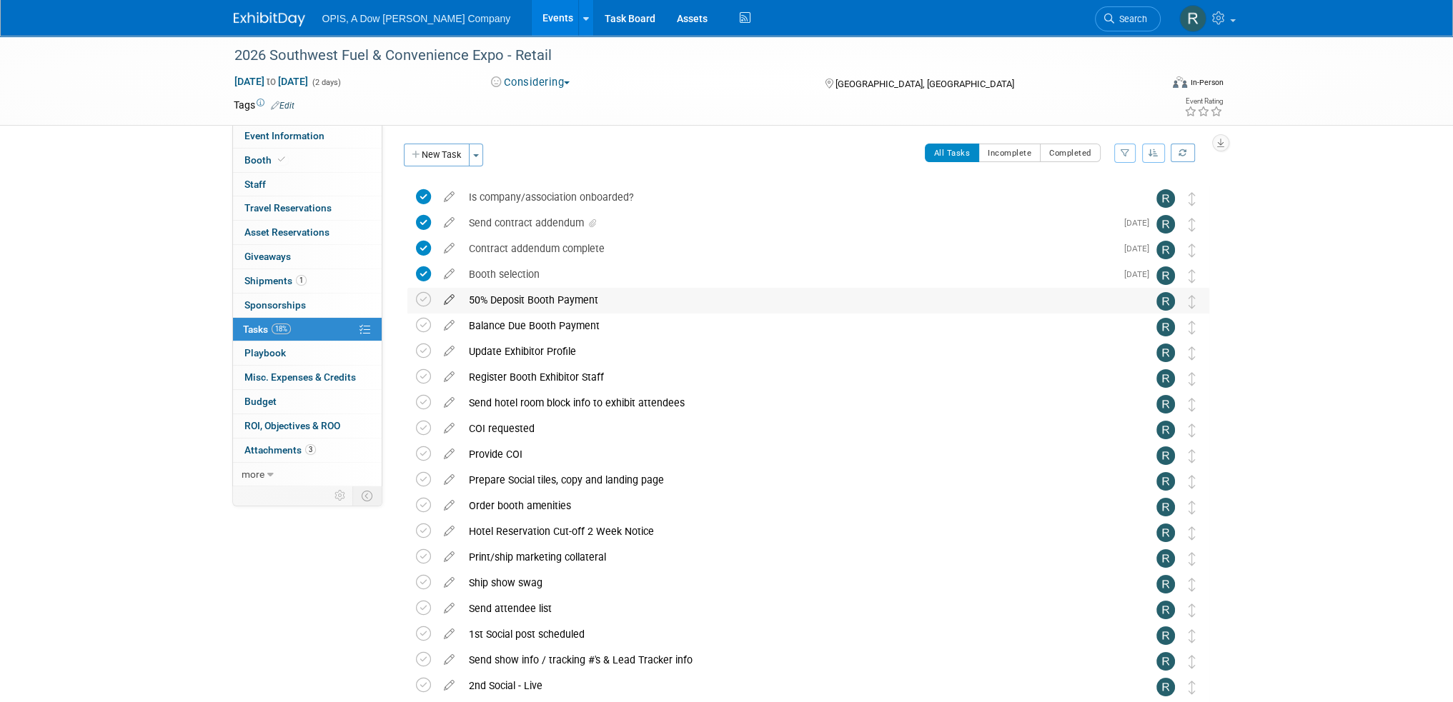
click at [450, 299] on icon at bounding box center [449, 297] width 25 height 18
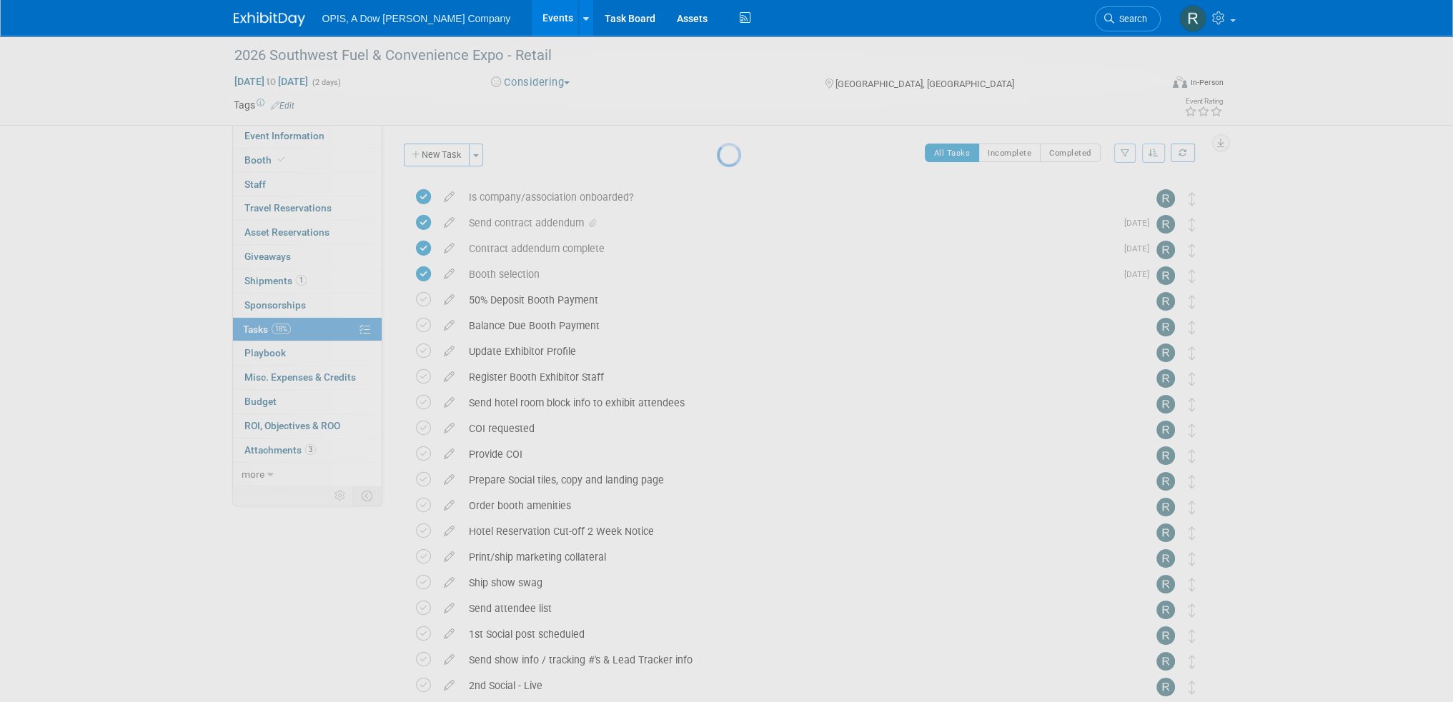
select select "8"
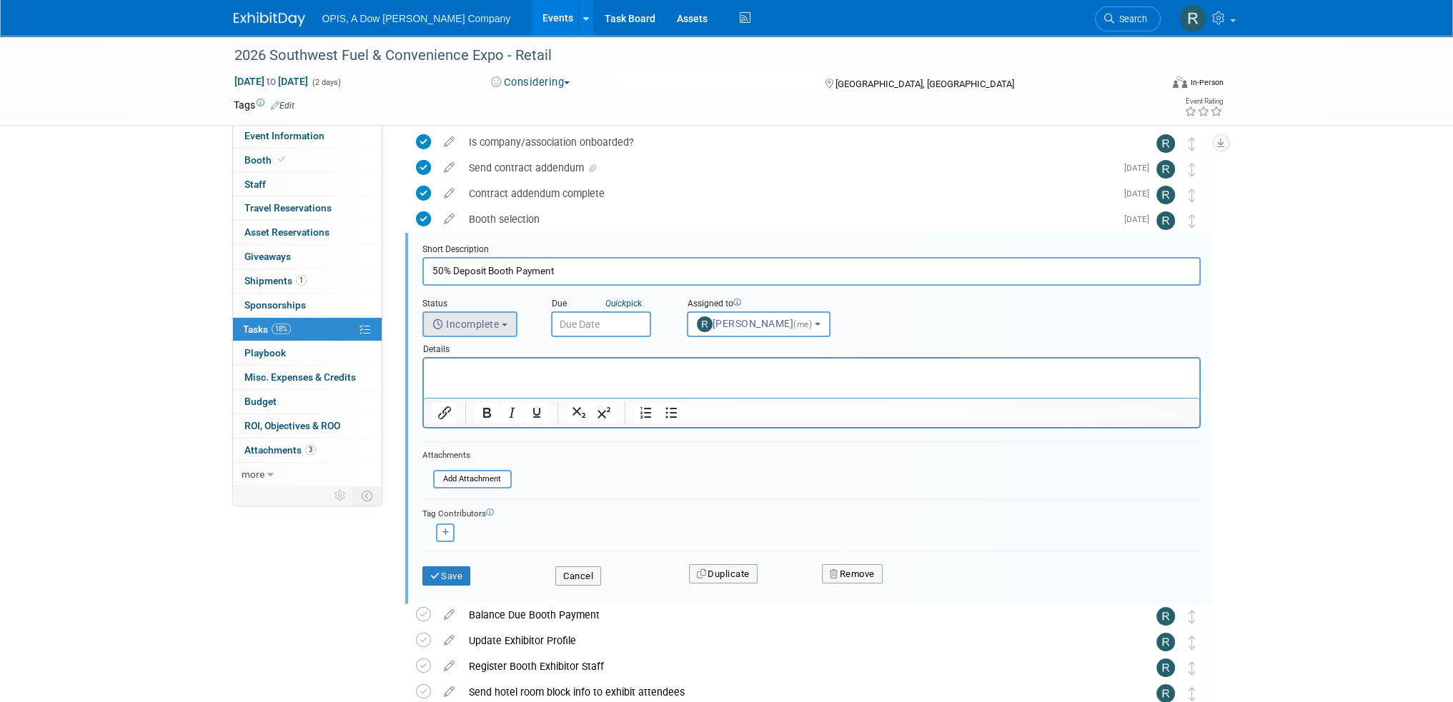
scroll to position [79, 0]
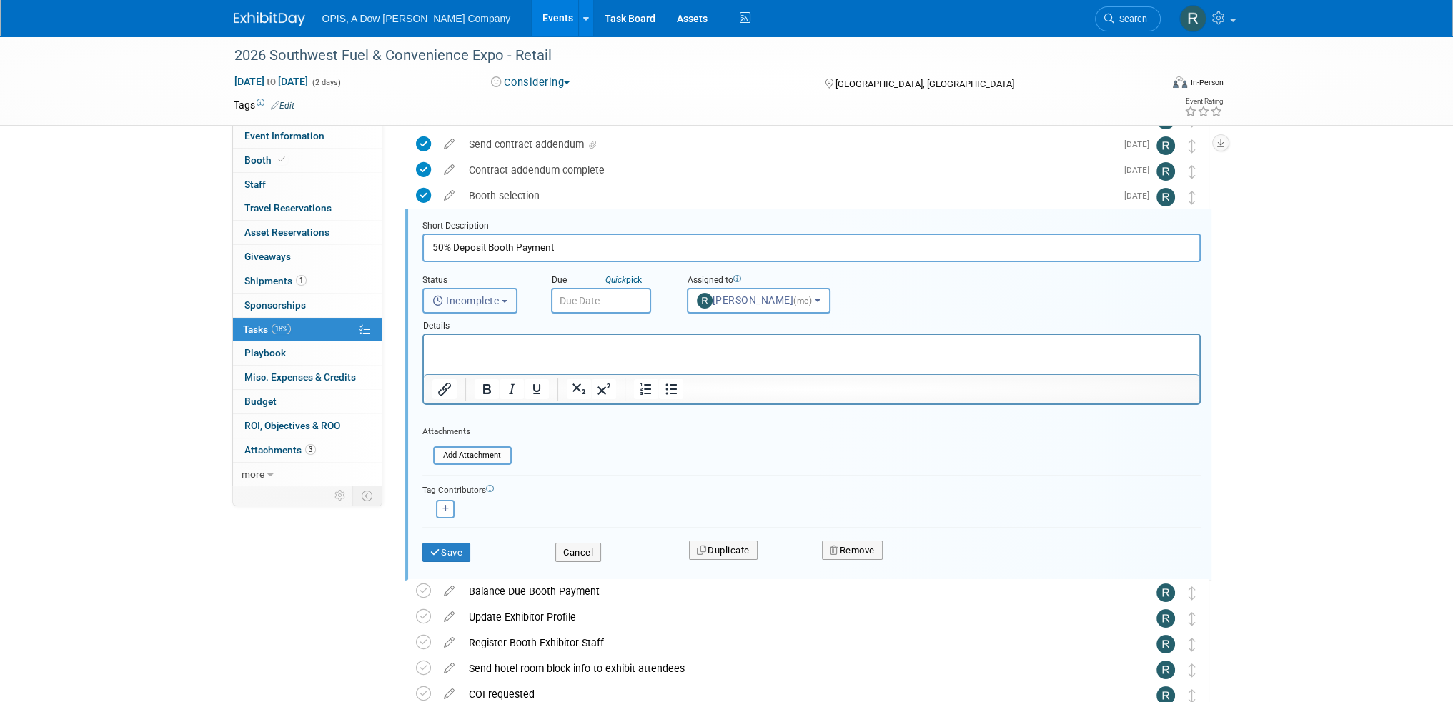
click at [492, 303] on span "Incomplete" at bounding box center [465, 300] width 67 height 11
click at [492, 359] on label "Completed" at bounding box center [468, 362] width 77 height 23
click at [425, 359] on input "Completed" at bounding box center [420, 360] width 9 height 9
select select "3"
click at [575, 301] on input "text" at bounding box center [601, 301] width 100 height 26
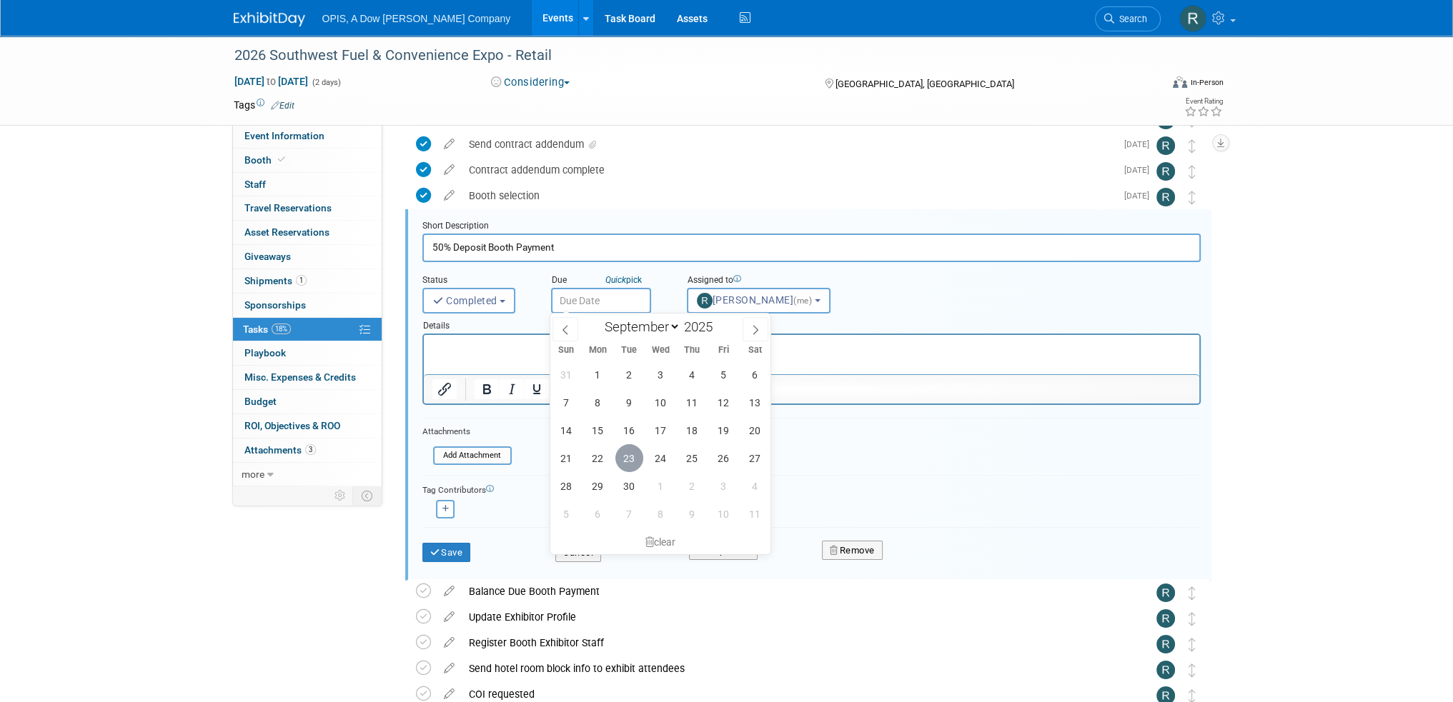
click at [622, 463] on span "23" at bounding box center [629, 459] width 28 height 28
type input "[DATE]"
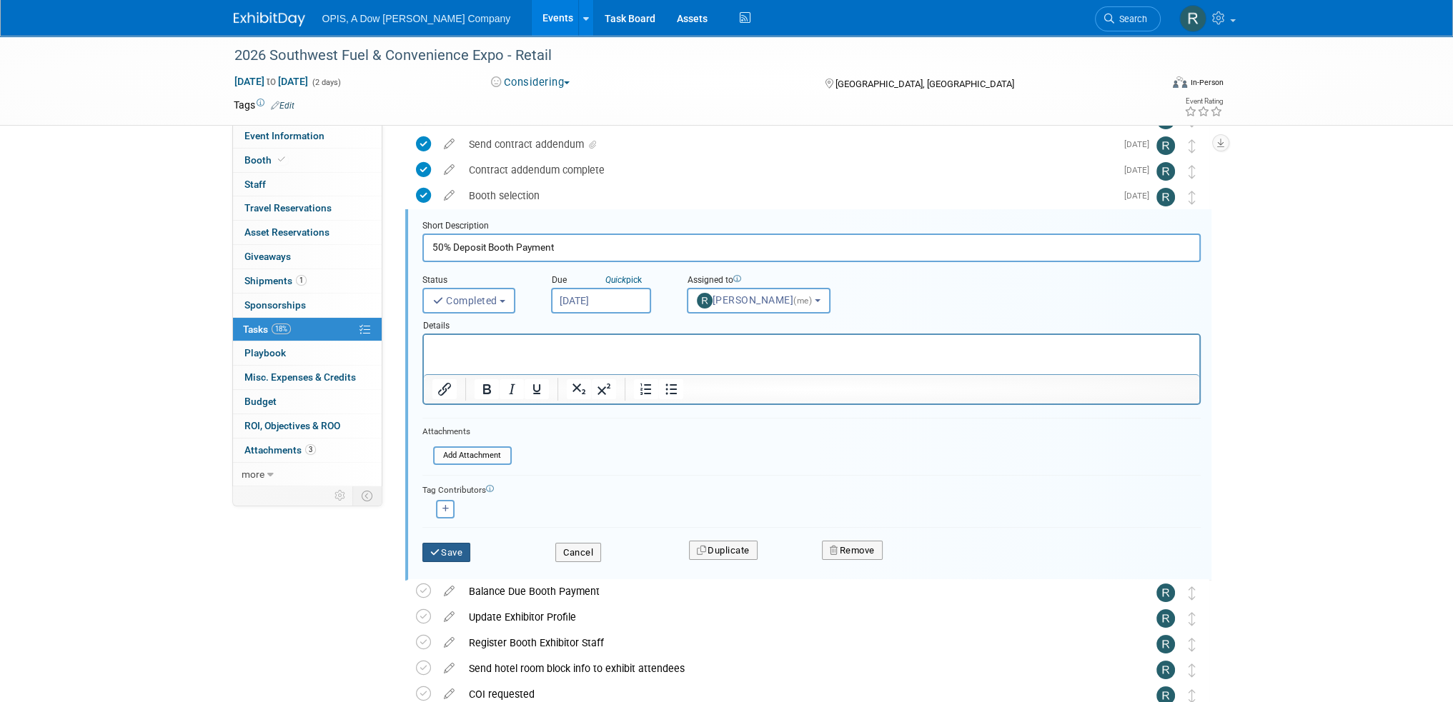
click at [459, 543] on button "Save" at bounding box center [446, 553] width 49 height 20
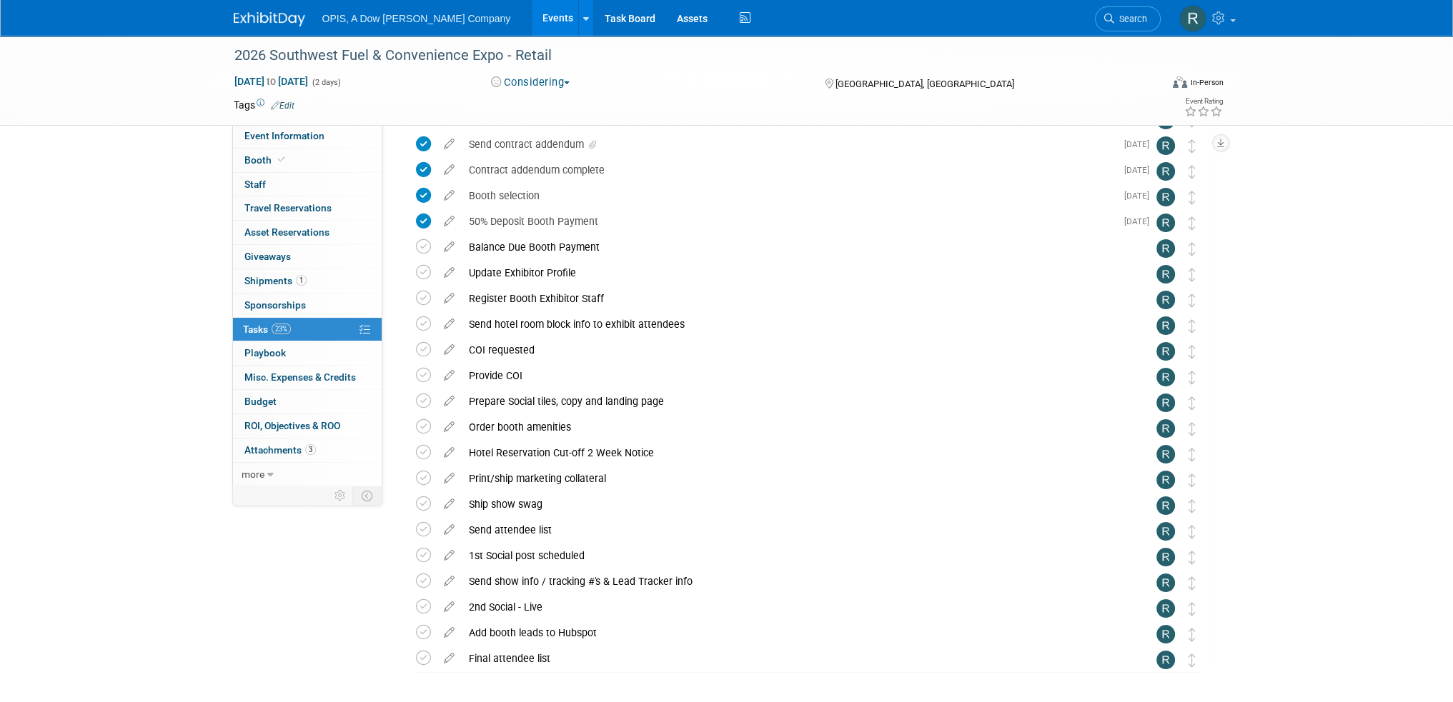
click at [450, 245] on icon at bounding box center [449, 244] width 25 height 18
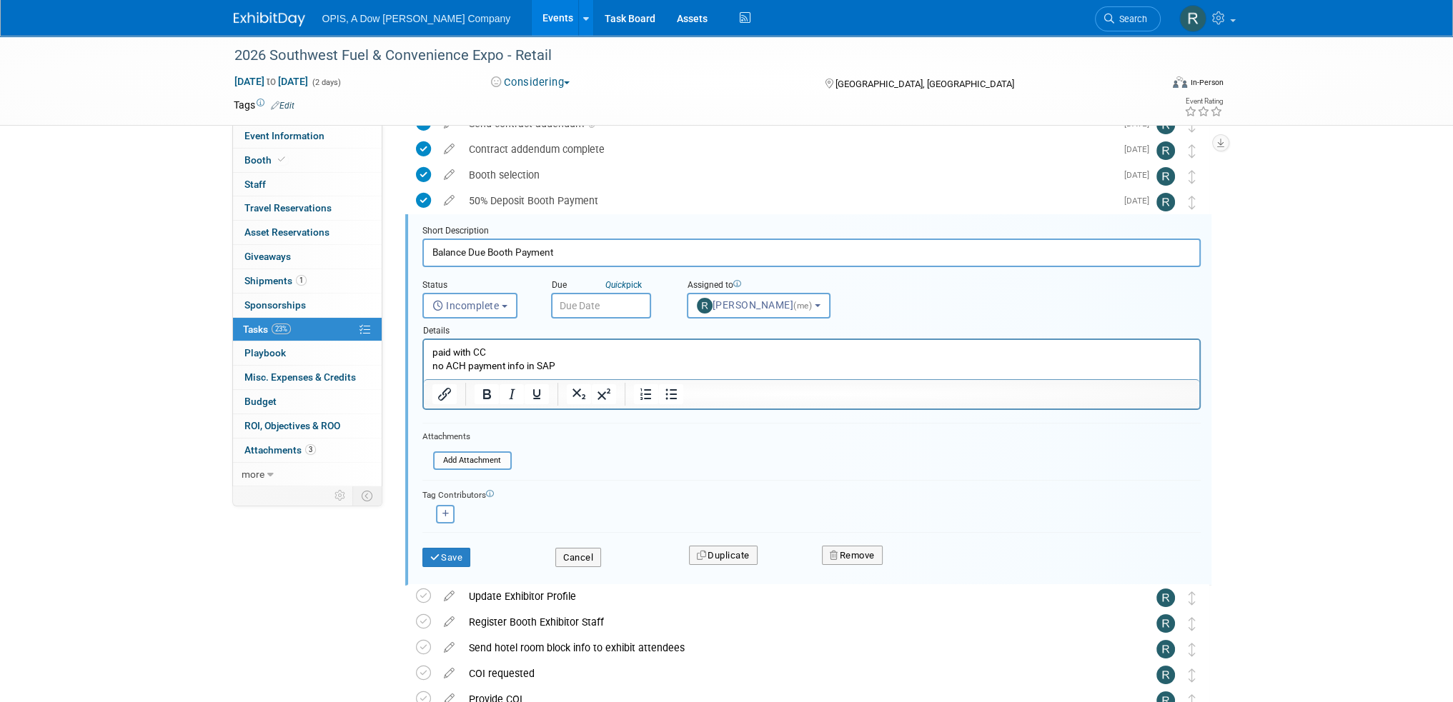
scroll to position [104, 0]
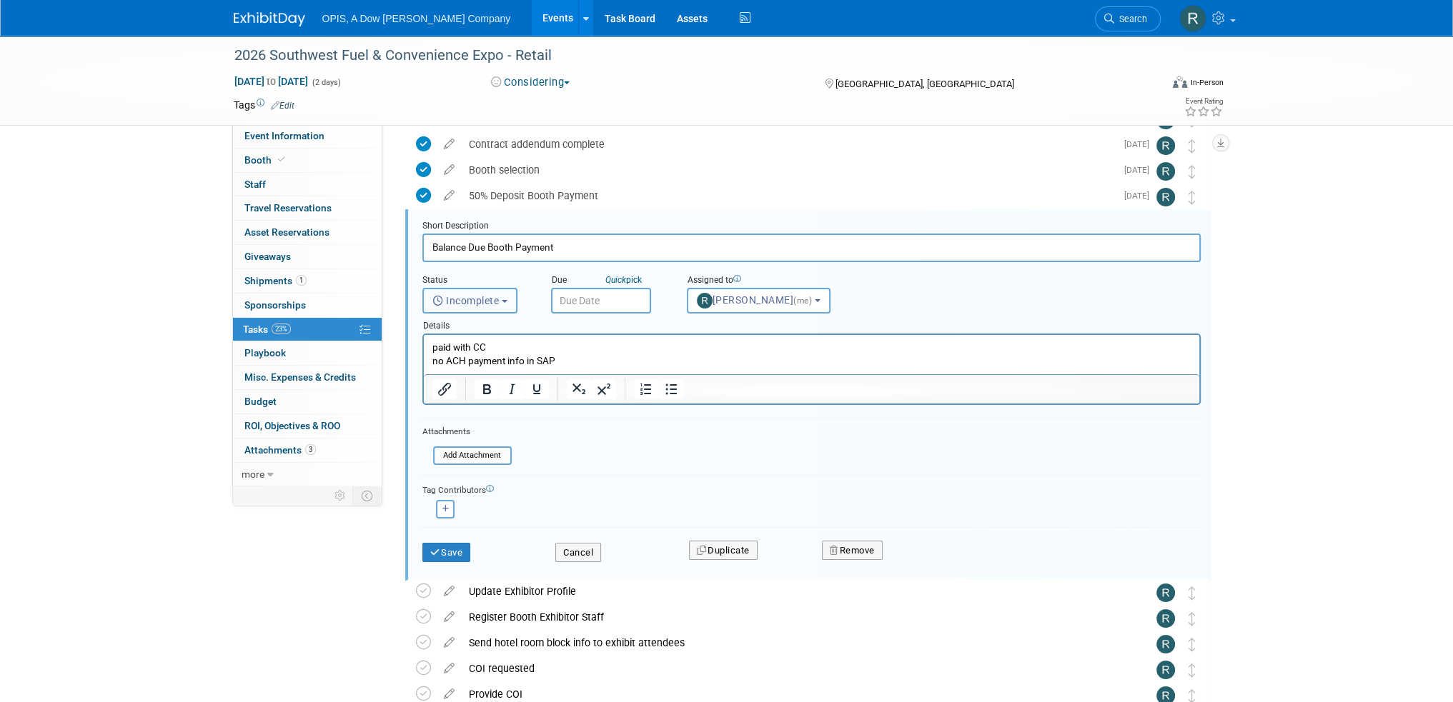
click at [449, 300] on span "Incomplete" at bounding box center [465, 300] width 67 height 11
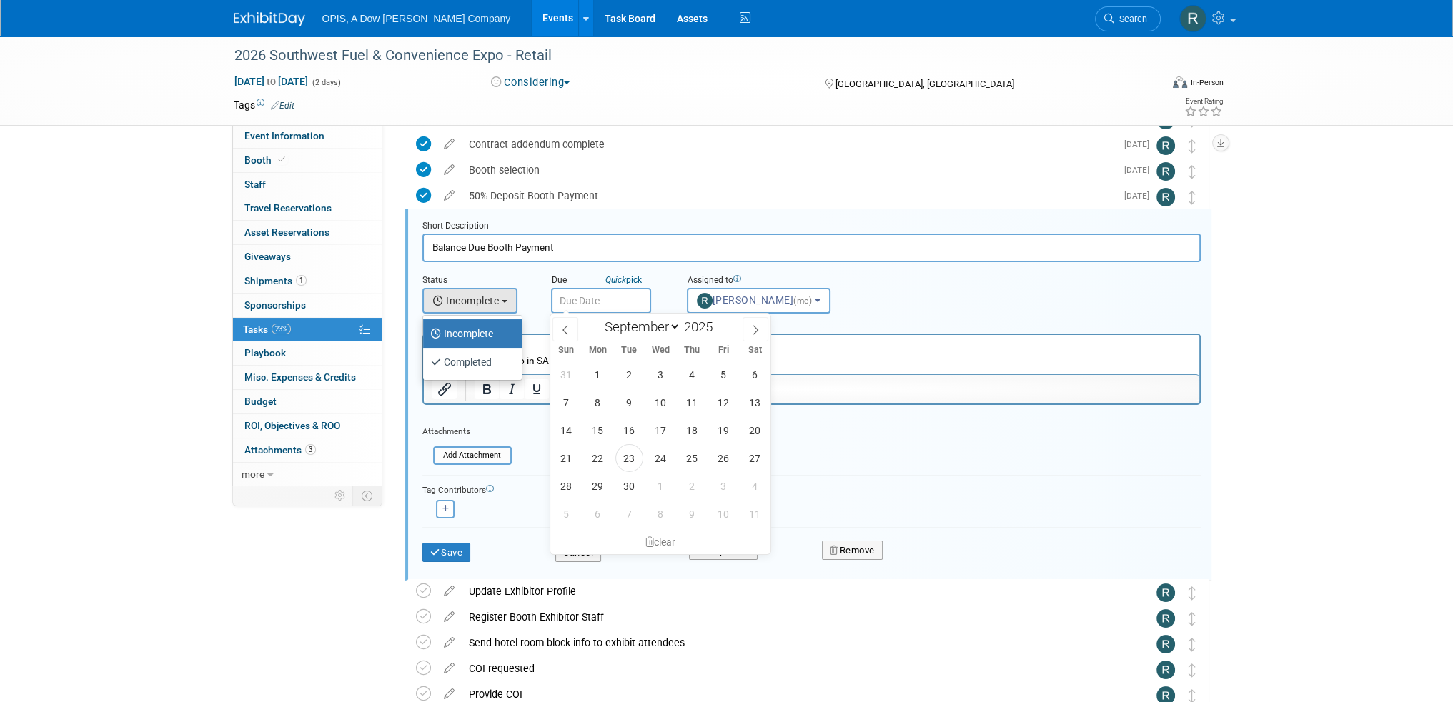
click at [589, 302] on input "text" at bounding box center [601, 301] width 100 height 26
click at [759, 325] on icon at bounding box center [755, 330] width 10 height 10
click at [758, 325] on icon at bounding box center [755, 330] width 10 height 10
click at [757, 325] on icon at bounding box center [755, 330] width 10 height 10
select select "11"
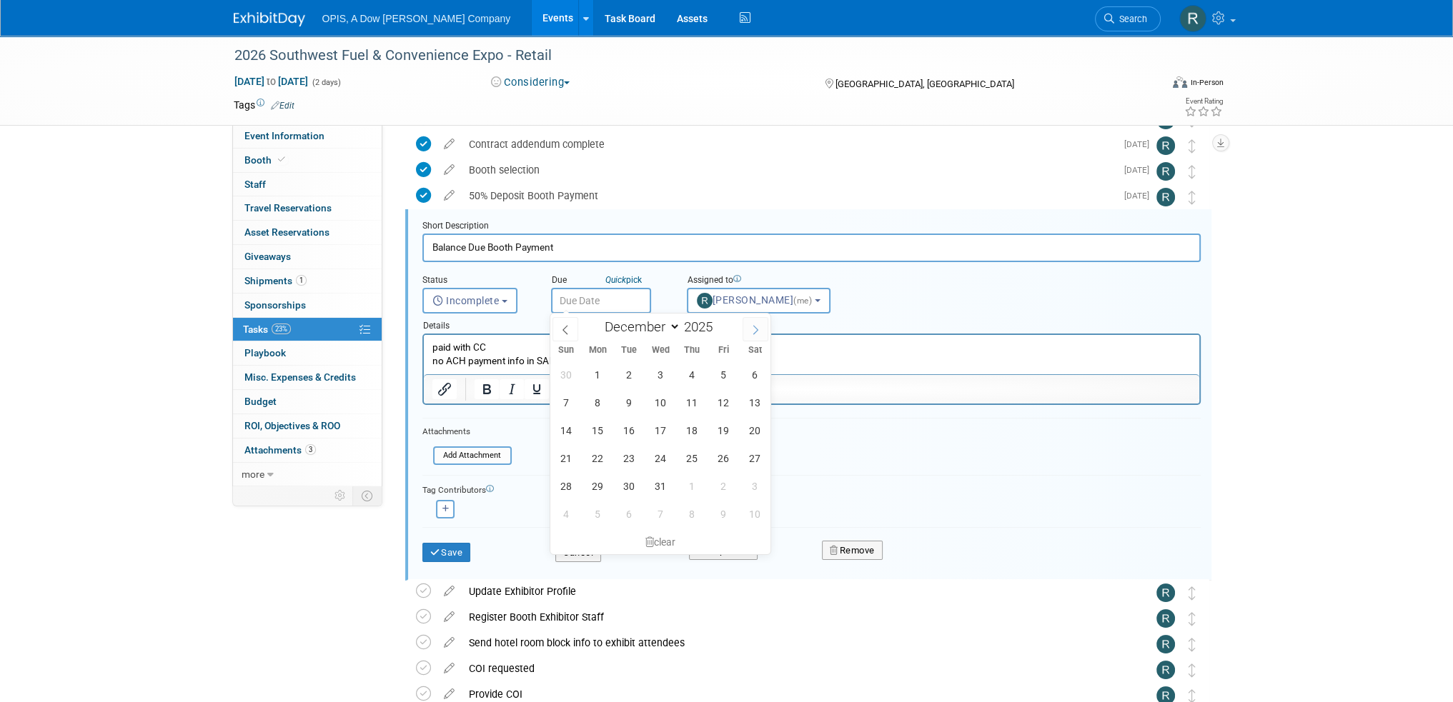
click at [758, 325] on icon at bounding box center [755, 330] width 10 height 10
type input "2026"
click at [758, 325] on icon at bounding box center [755, 330] width 10 height 10
select select "1"
click at [600, 371] on span "2" at bounding box center [598, 375] width 28 height 28
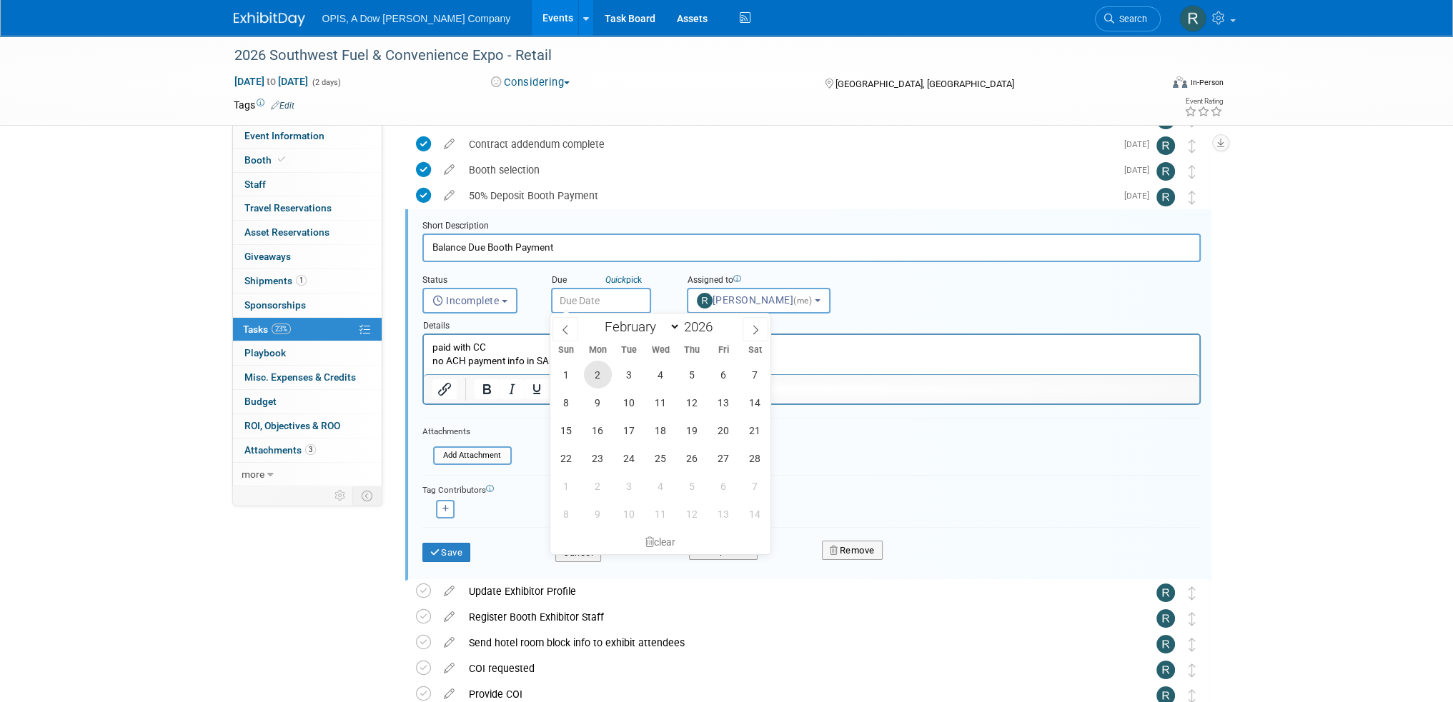
type input "[DATE]"
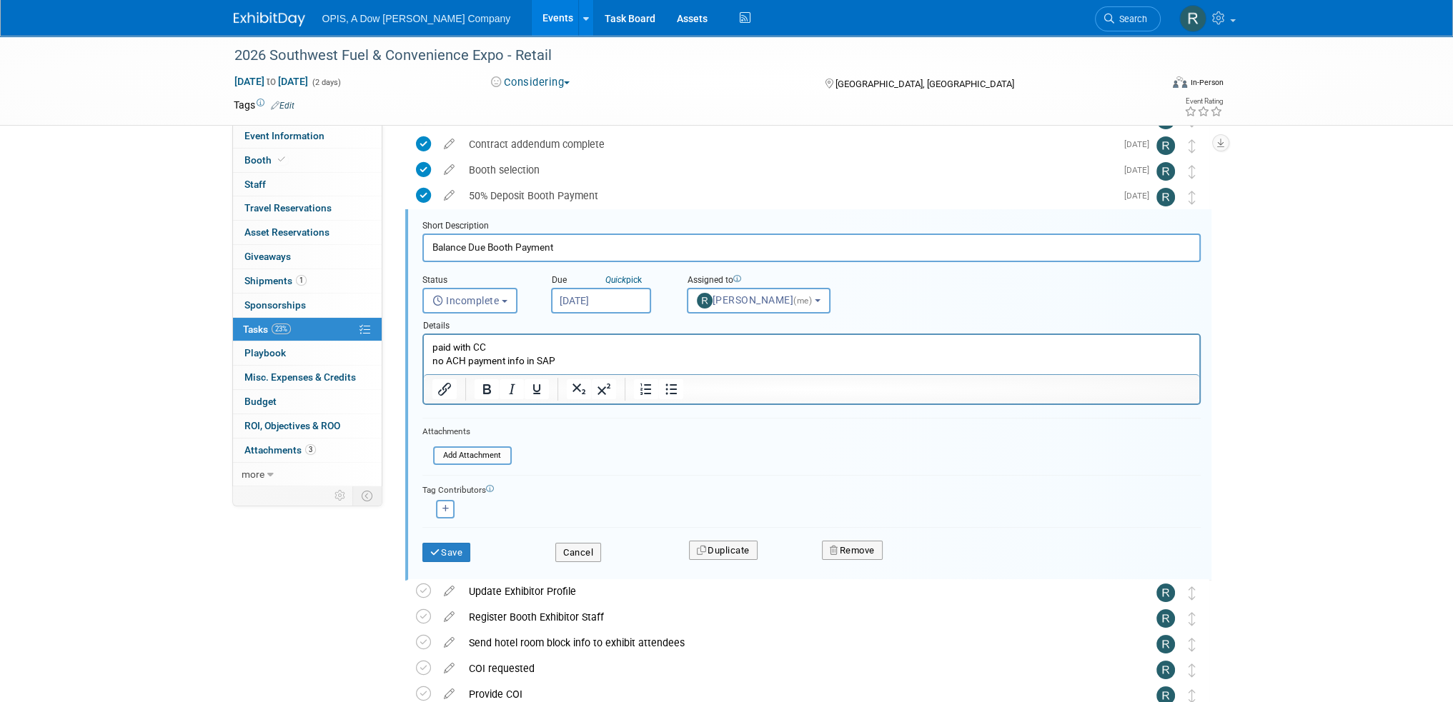
click at [565, 359] on p "paid with CC no ACH payment info in SAP" at bounding box center [811, 354] width 759 height 27
drag, startPoint x: 452, startPoint y: 344, endPoint x: 838, endPoint y: 678, distance: 510.7
click at [423, 347] on html "paid with CC no ACH payment info in SAP/only accepts check or cc" at bounding box center [810, 351] width 775 height 33
click at [504, 345] on p "pay with CC no ACH payment info in SAP/only accepts check or cc" at bounding box center [811, 354] width 759 height 27
drag, startPoint x: 432, startPoint y: 347, endPoint x: 438, endPoint y: 338, distance: 10.9
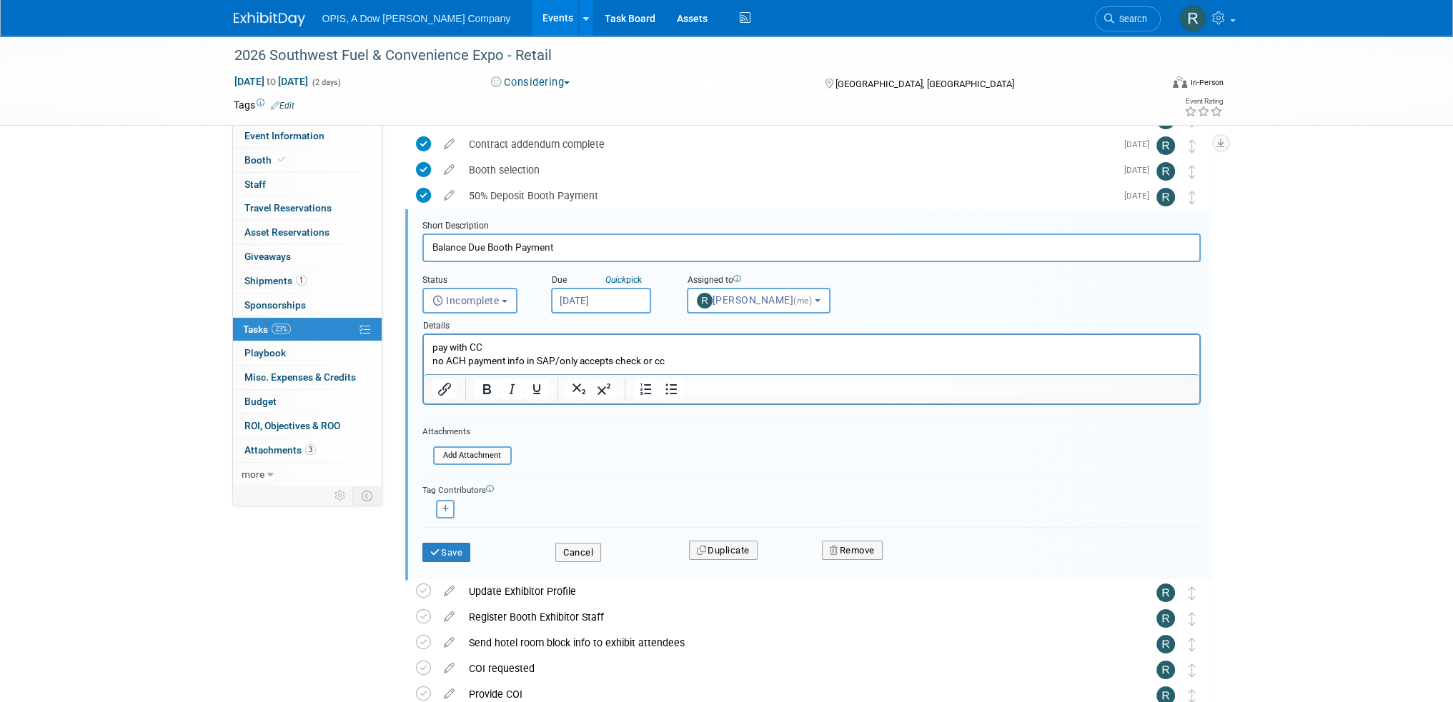
click at [432, 347] on p "pay with CC no ACH payment info in SAP/only accepts check or cc" at bounding box center [811, 354] width 759 height 27
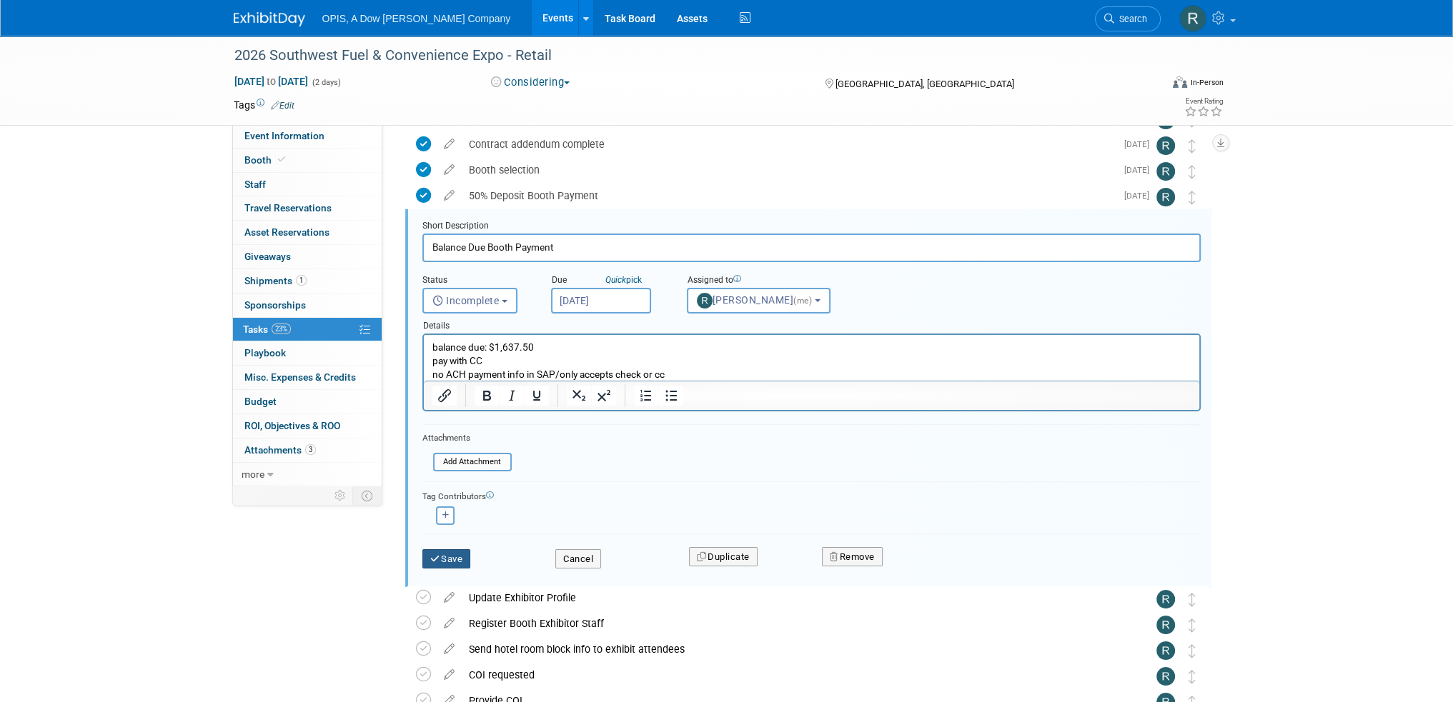
click at [455, 555] on button "Save" at bounding box center [446, 560] width 49 height 20
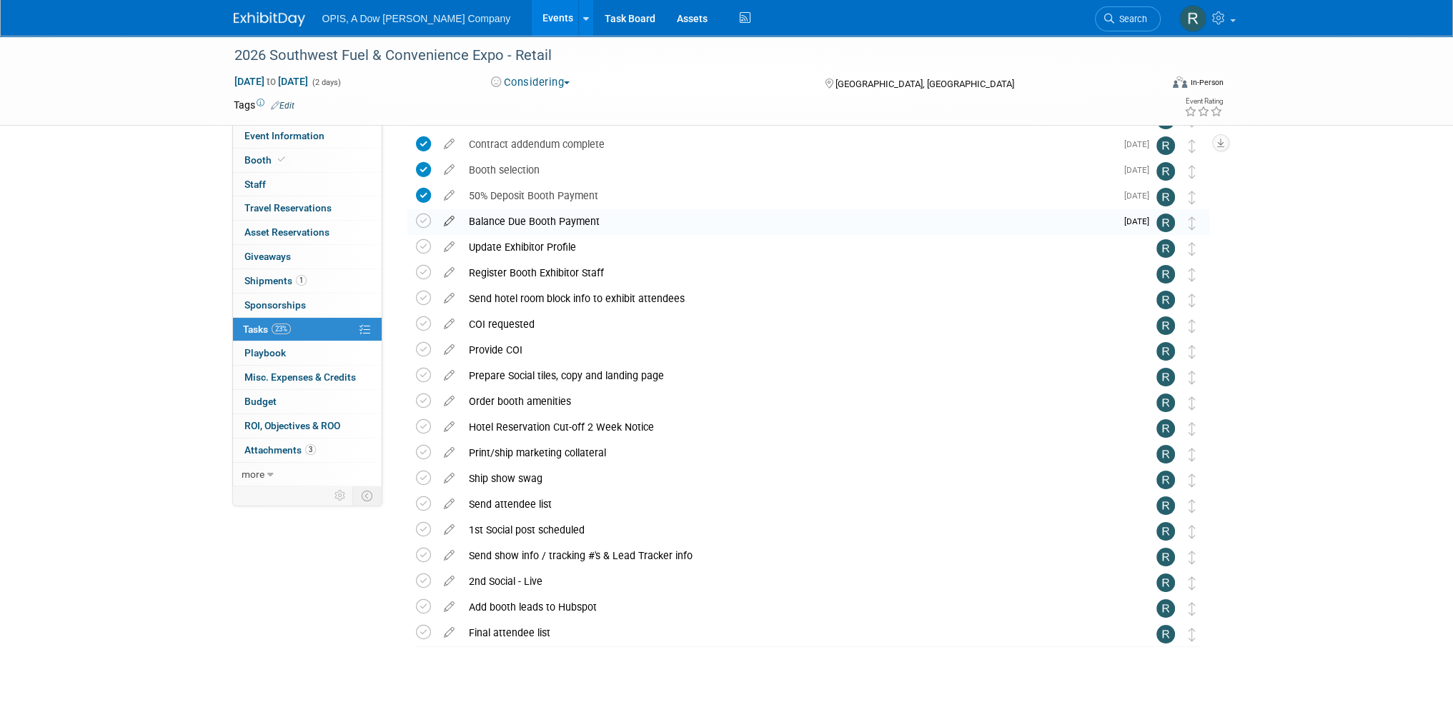
click at [446, 223] on icon at bounding box center [449, 218] width 25 height 18
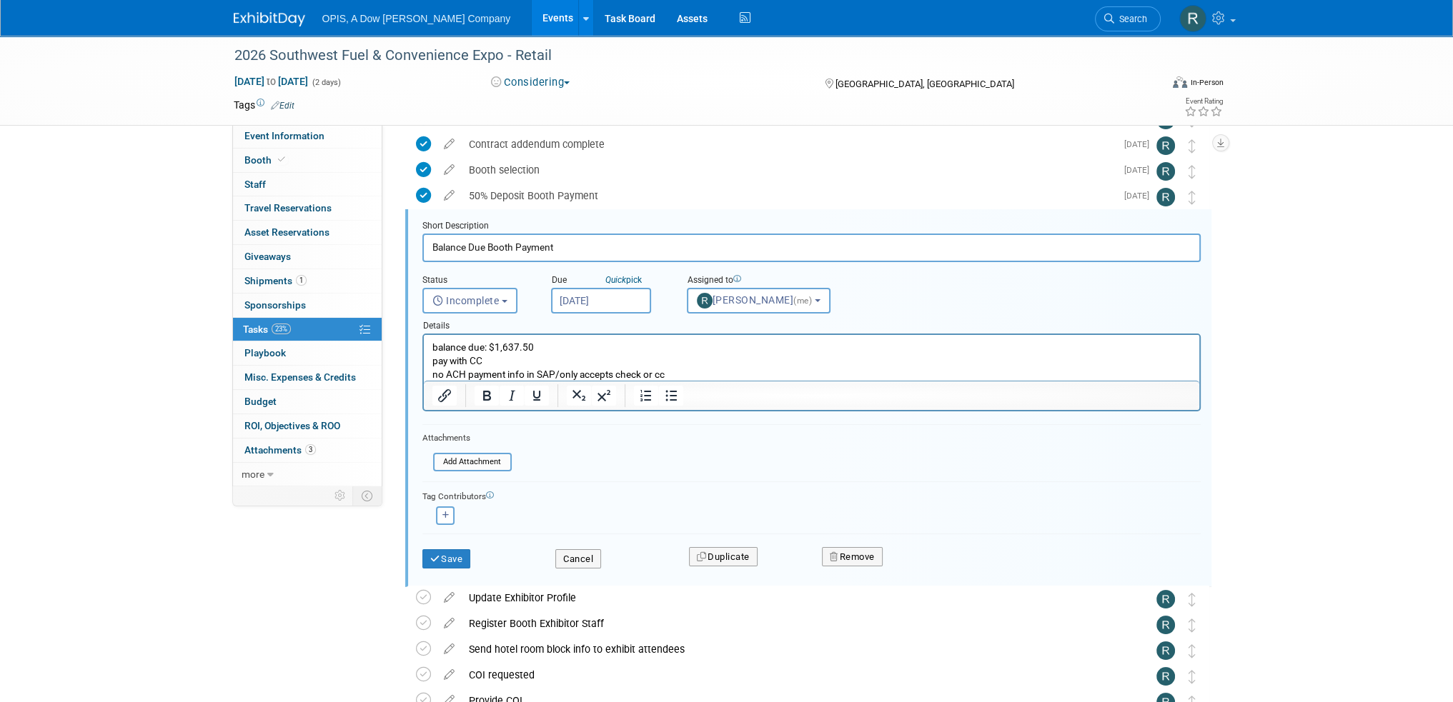
scroll to position [0, 0]
click at [485, 343] on p "balance due: $1,637.50 pay with CC no ACH payment info in SAP/only accepts chec…" at bounding box center [811, 361] width 759 height 41
click at [483, 342] on p "balance due [DATE]: $1,637.50 pay with CC no ACH payment info in SAP/only accep…" at bounding box center [811, 361] width 759 height 41
click at [461, 556] on button "Save" at bounding box center [446, 560] width 49 height 20
